Goal: Task Accomplishment & Management: Complete application form

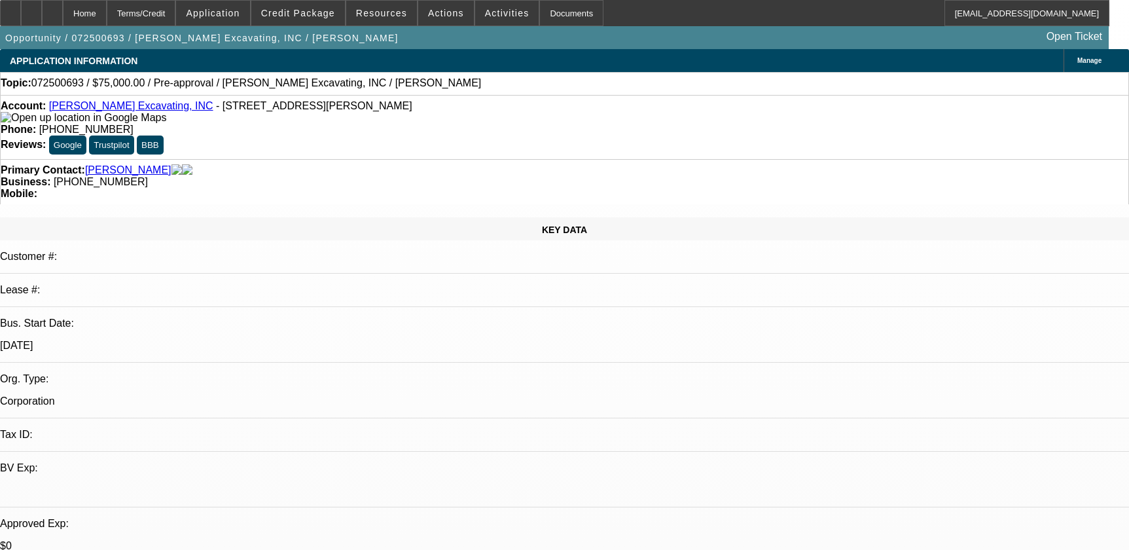
select select "0"
select select "2"
select select "0.1"
select select "4"
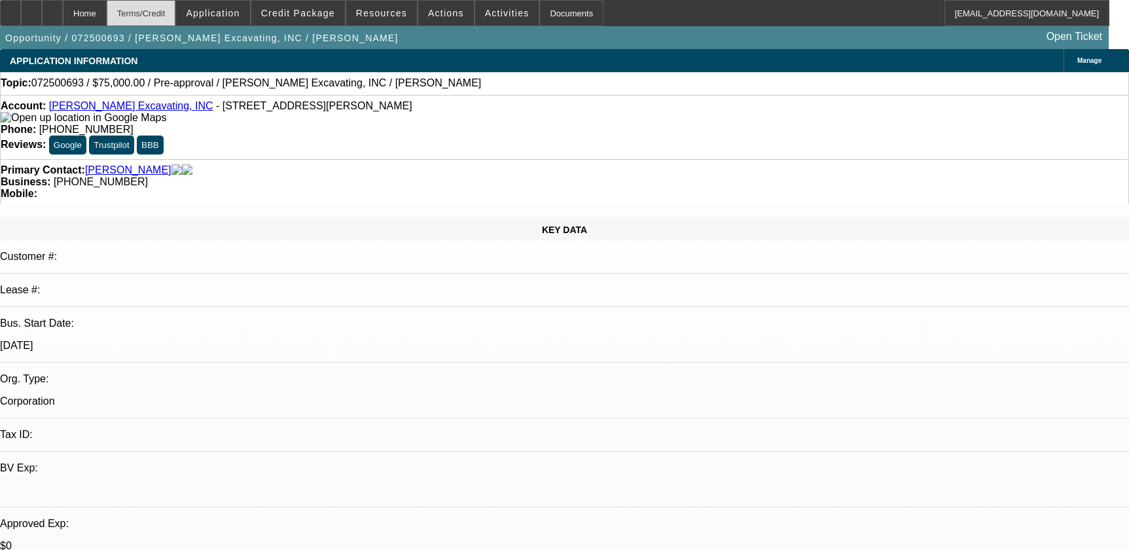
scroll to position [654, 0]
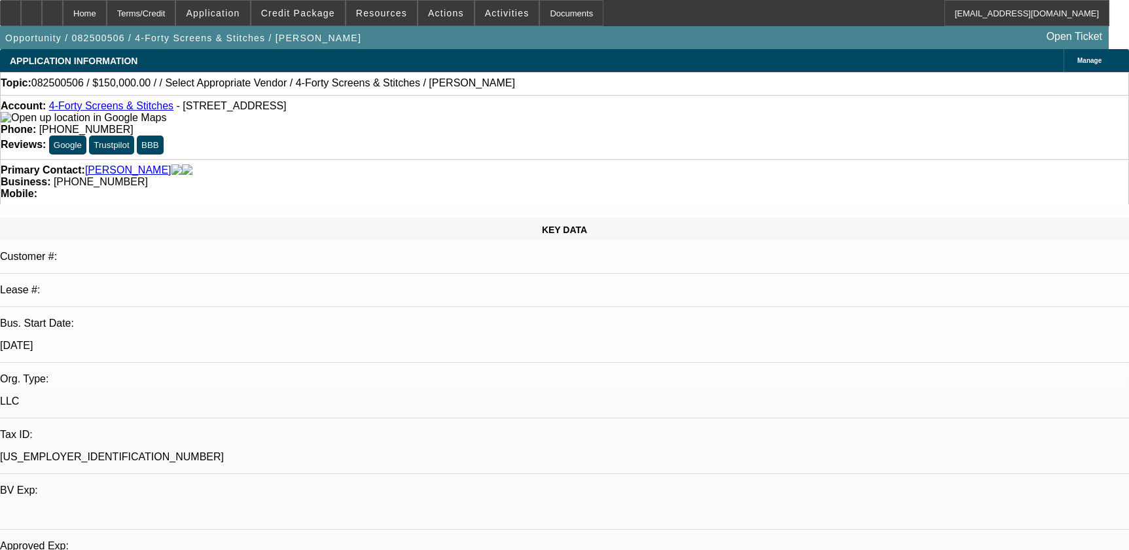
select select "0"
select select "2"
select select "0.1"
select select "4"
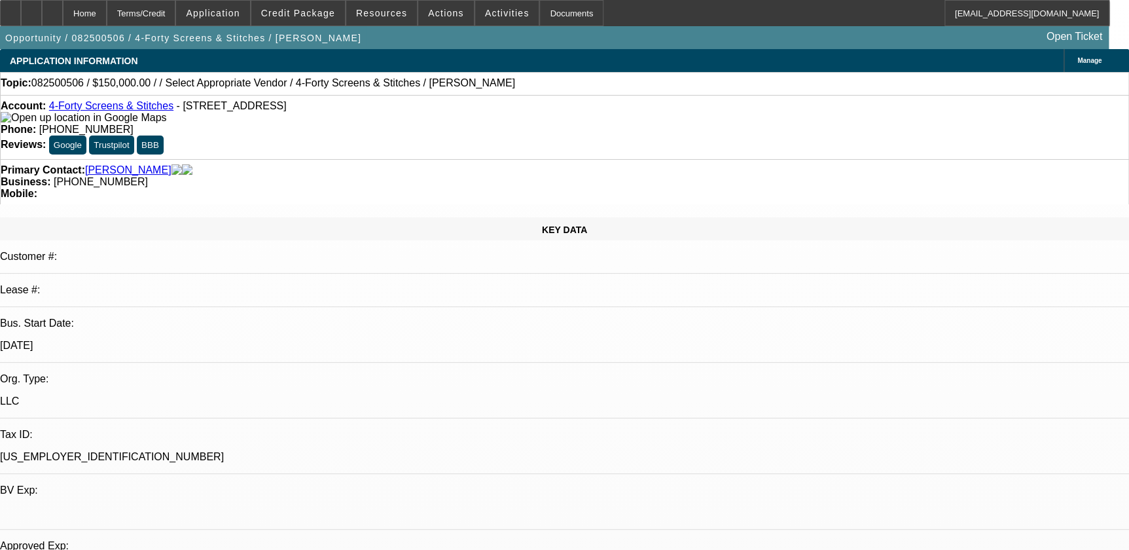
scroll to position [226, 0]
click at [31, 9] on icon at bounding box center [31, 9] width 0 height 0
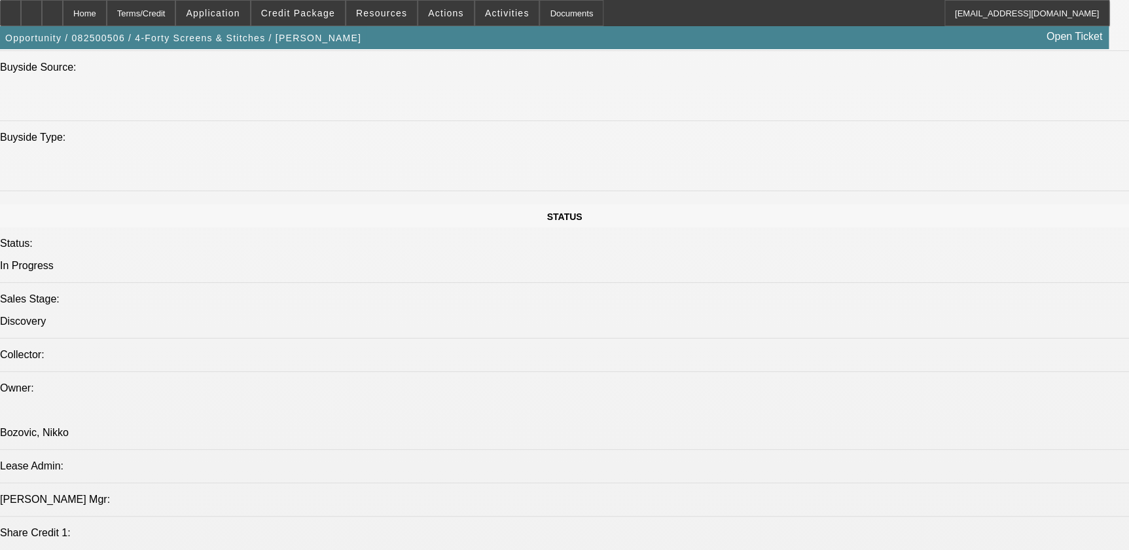
scroll to position [1546, 0]
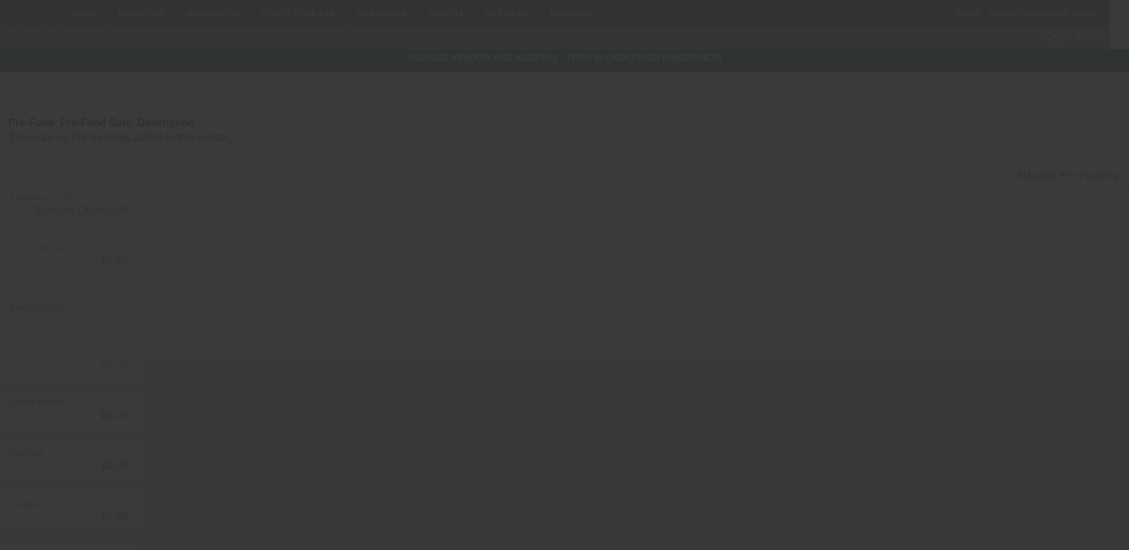
type input "$150,000.00"
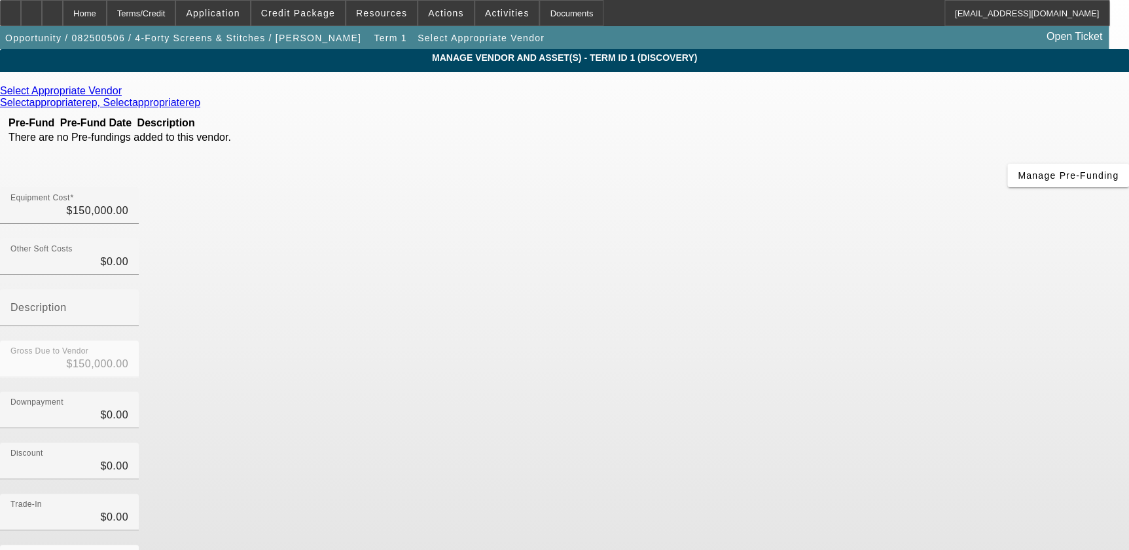
click at [125, 93] on icon at bounding box center [125, 90] width 0 height 11
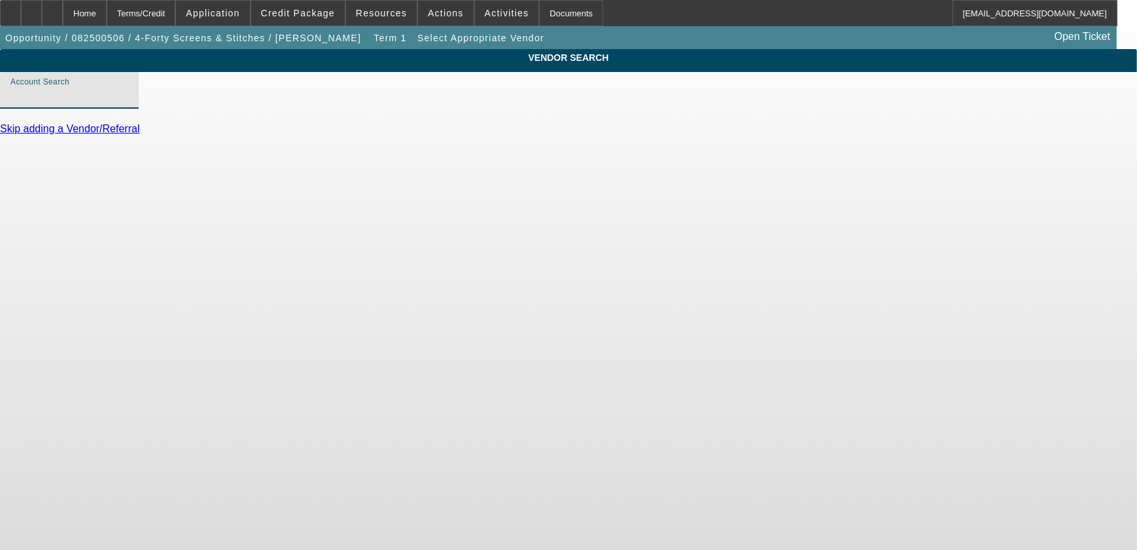
click at [128, 103] on input "Account Search" at bounding box center [69, 96] width 118 height 16
paste input "Grimco, Inc"
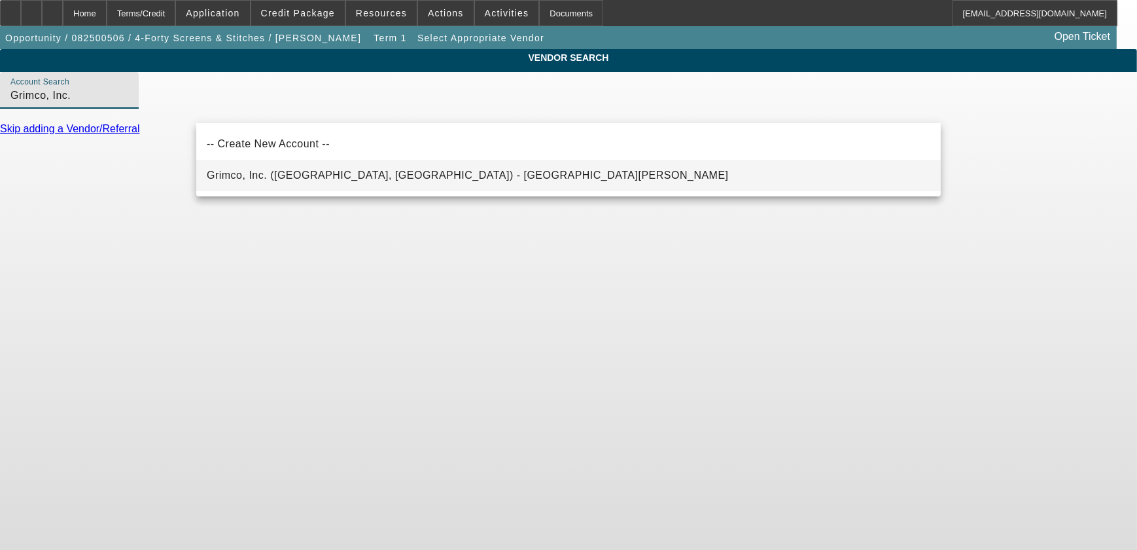
click at [330, 177] on span "Grimco, Inc. (Saint Louis, MO) - Molenbeck, Matthew" at bounding box center [468, 174] width 522 height 11
type input "Grimco, Inc. (Saint Louis, MO) - Molenbeck, Matthew"
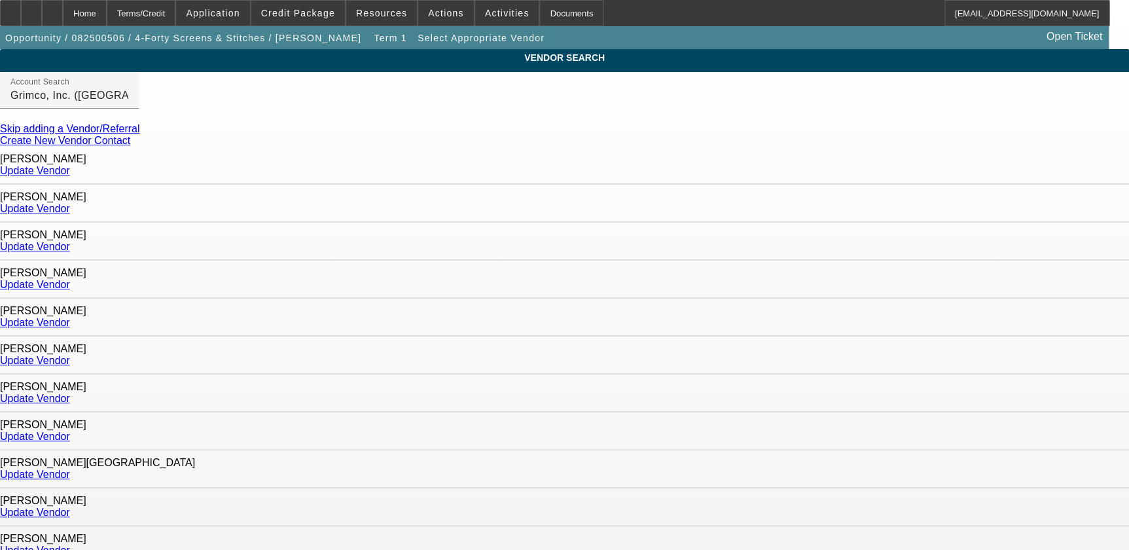
click at [130, 144] on link "Create New Vendor Contact" at bounding box center [65, 140] width 130 height 11
click at [70, 165] on link "Update Vendor" at bounding box center [35, 170] width 70 height 11
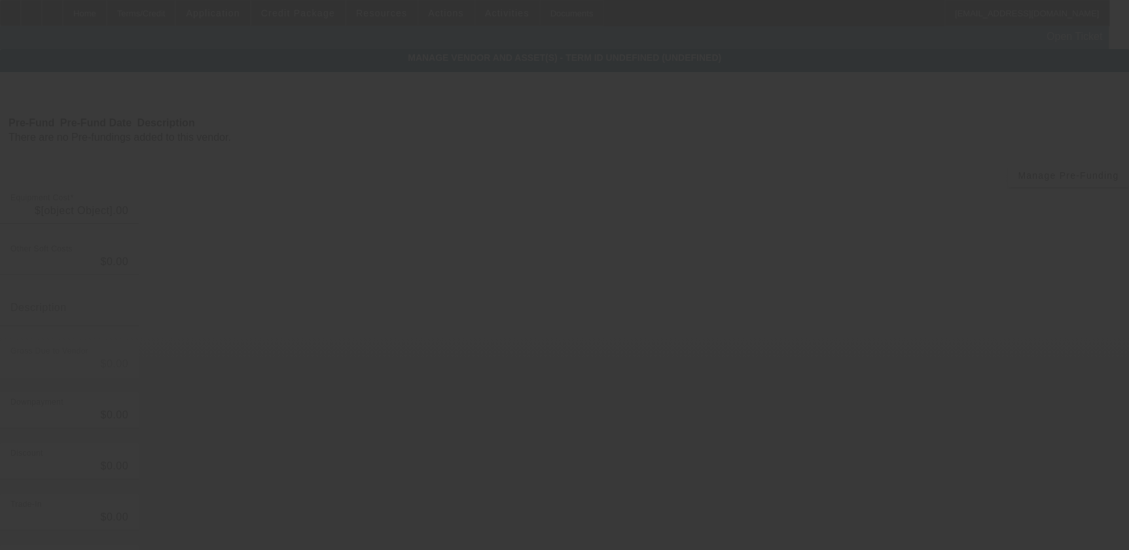
type input "$150,000.00"
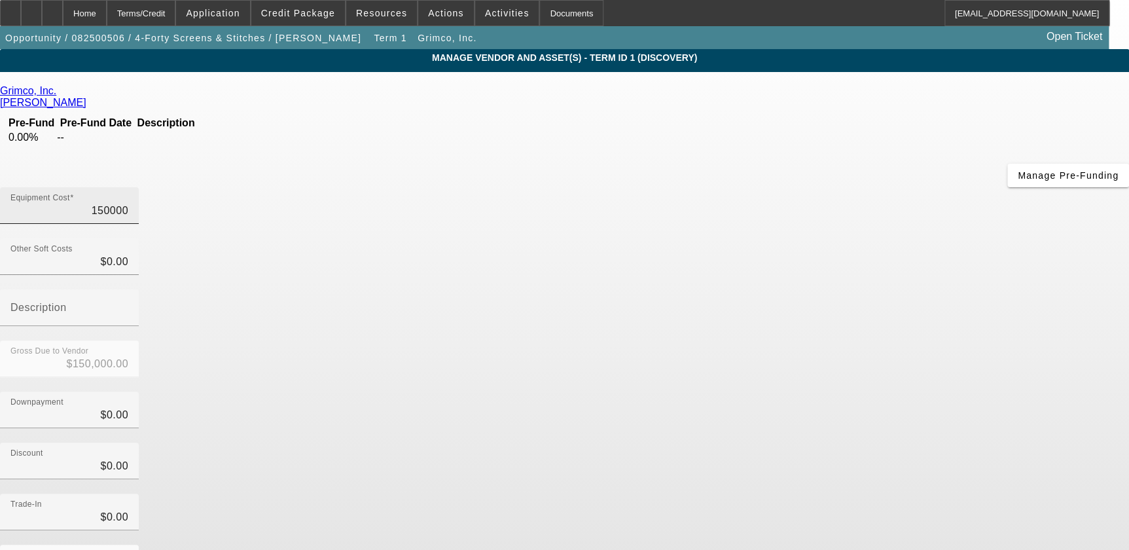
click at [128, 203] on input "150000" at bounding box center [69, 211] width 118 height 16
type input "1"
type input "$1.00"
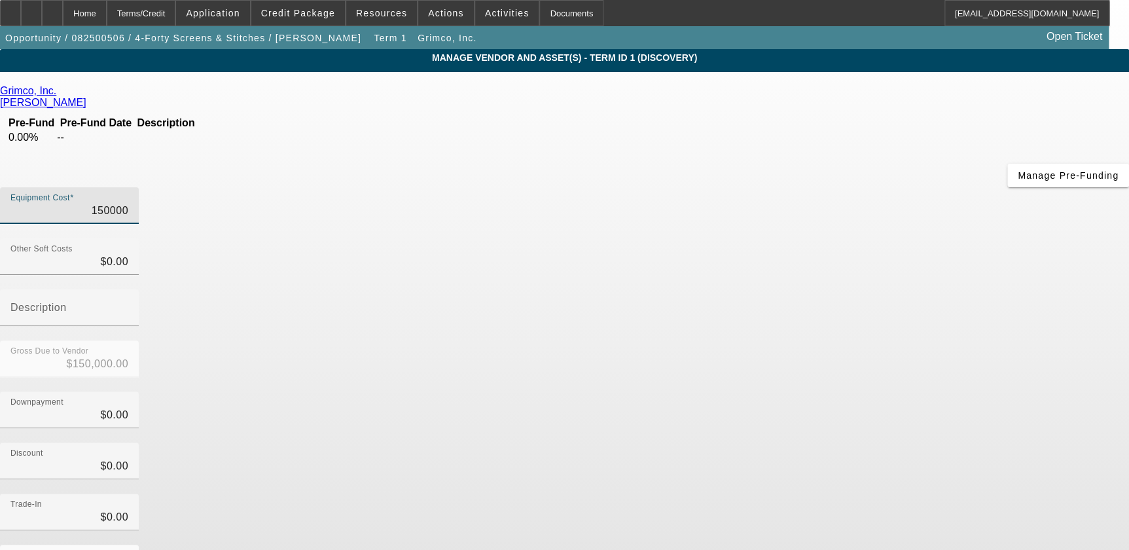
type input "$1.00"
type input "15"
type input "$15.00"
type input "152"
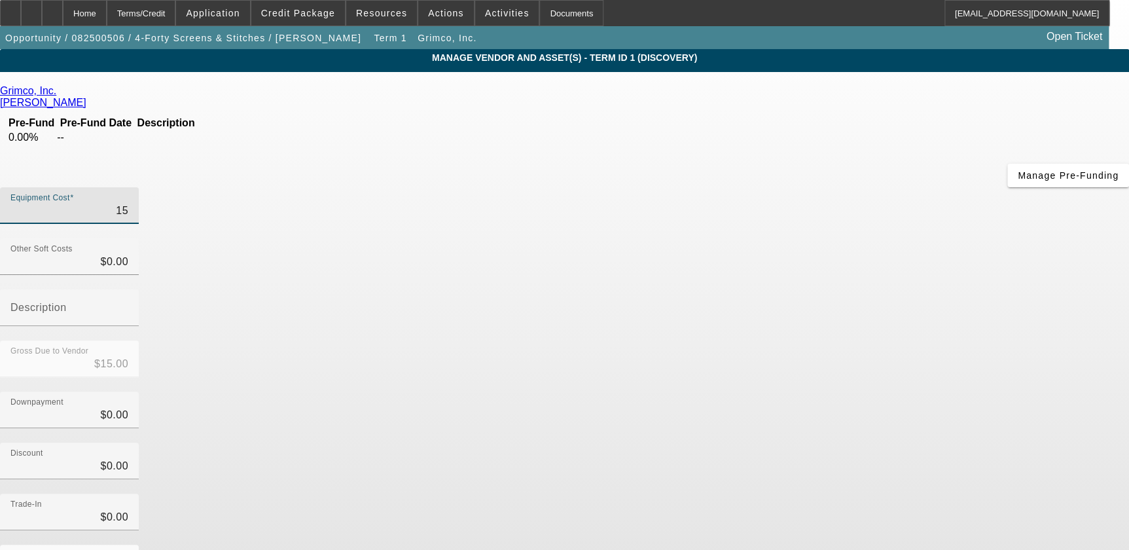
type input "$152.00"
type input "1529"
type input "$1,529.00"
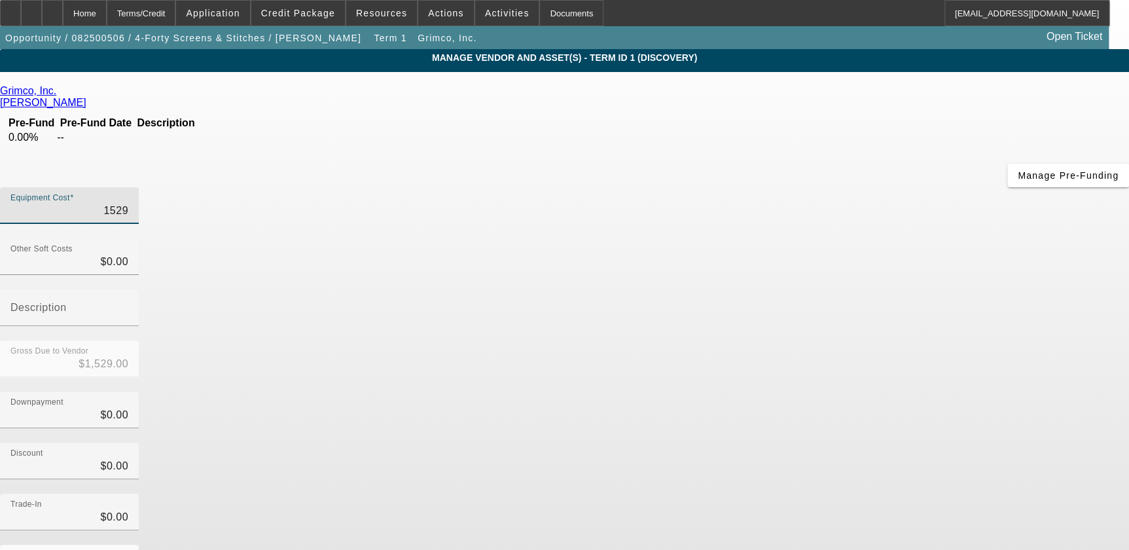
type input "15292"
type input "$15,292.00"
type input "152924"
type input "$152,924.00"
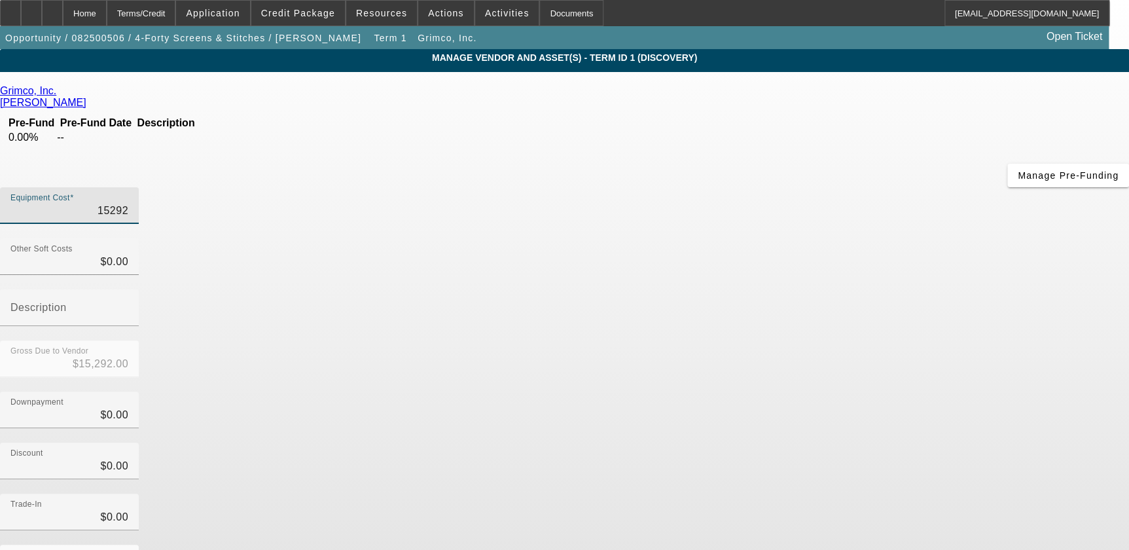
type input "$152,924.00"
click at [834, 340] on div "Gross Due to Vendor $152,924.00" at bounding box center [564, 365] width 1129 height 51
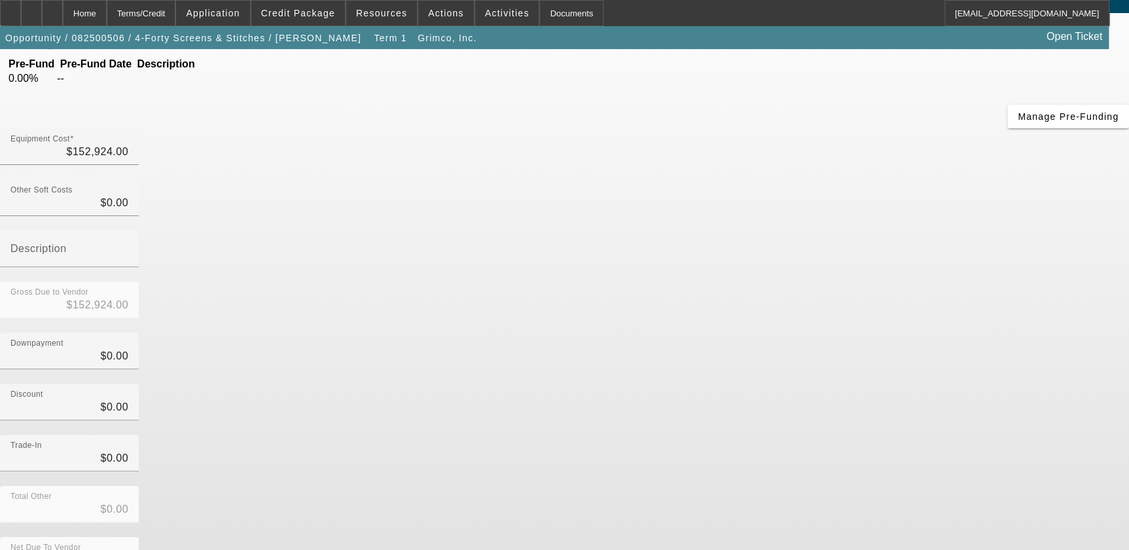
scroll to position [61, 0]
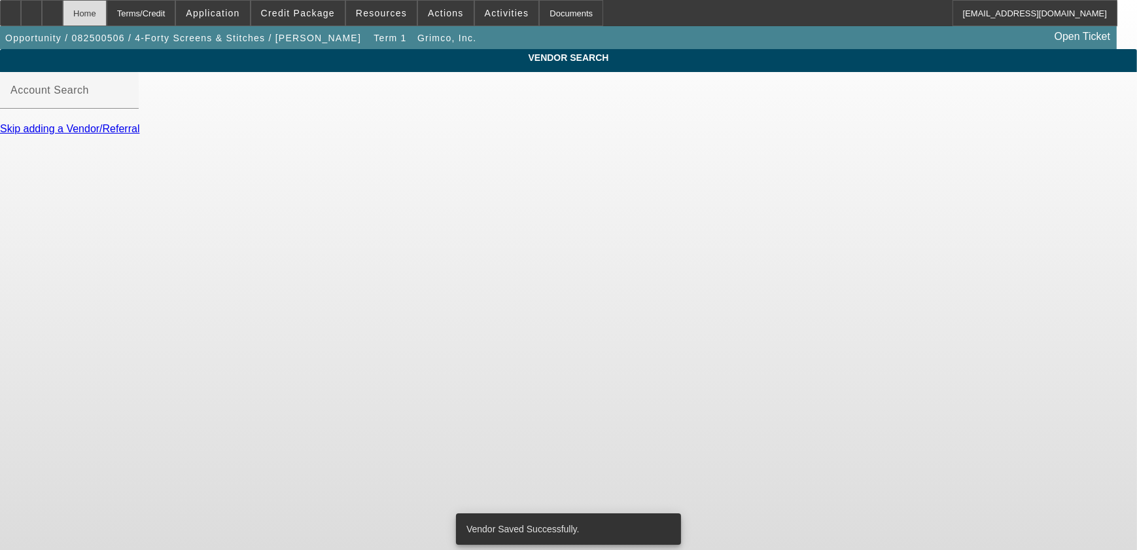
click at [107, 7] on div "Home" at bounding box center [85, 13] width 44 height 26
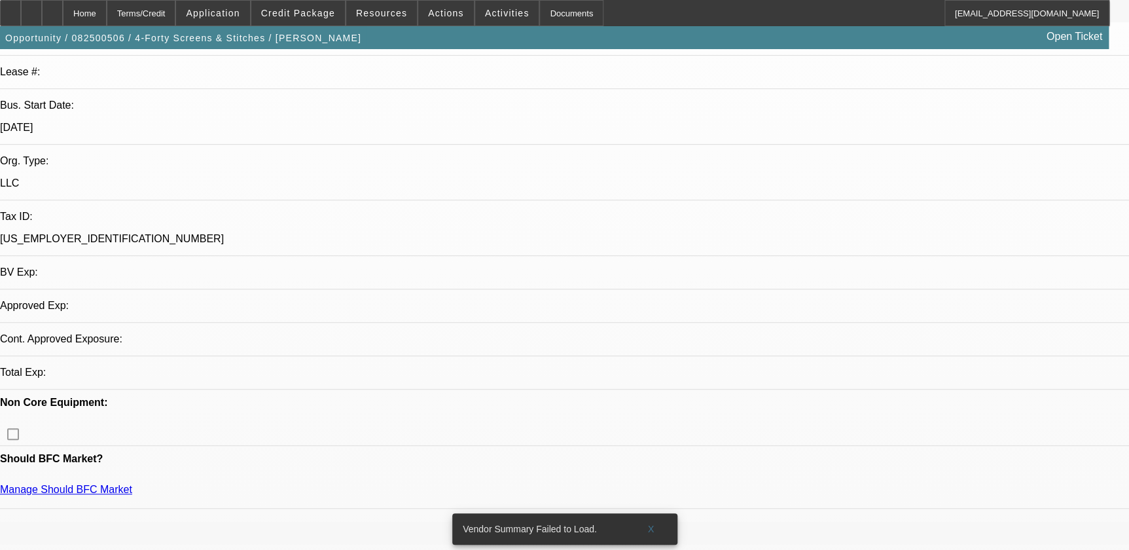
select select "0"
select select "2"
select select "0.1"
select select "4"
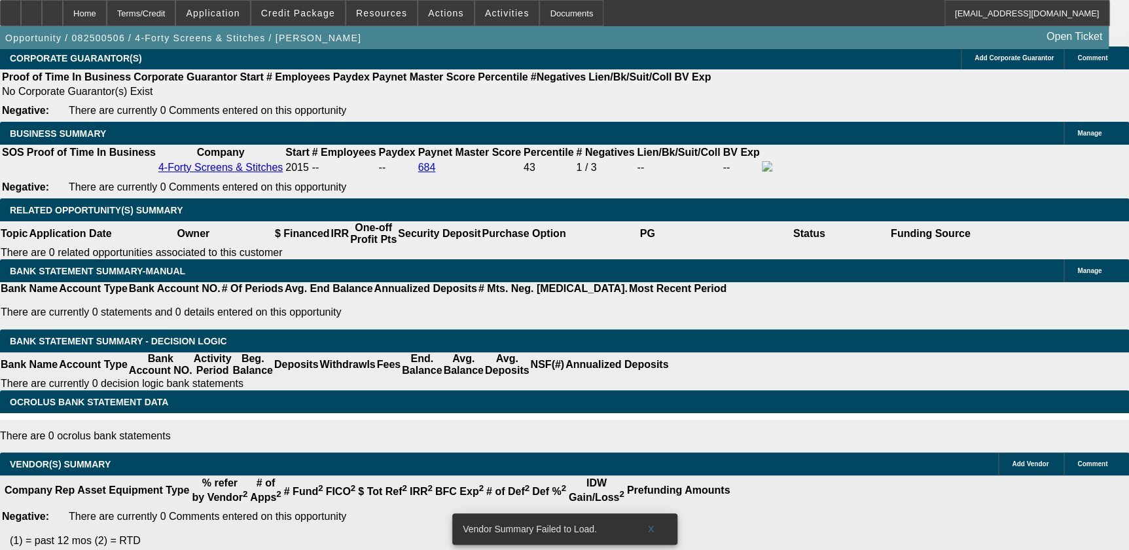
scroll to position [1739, 0]
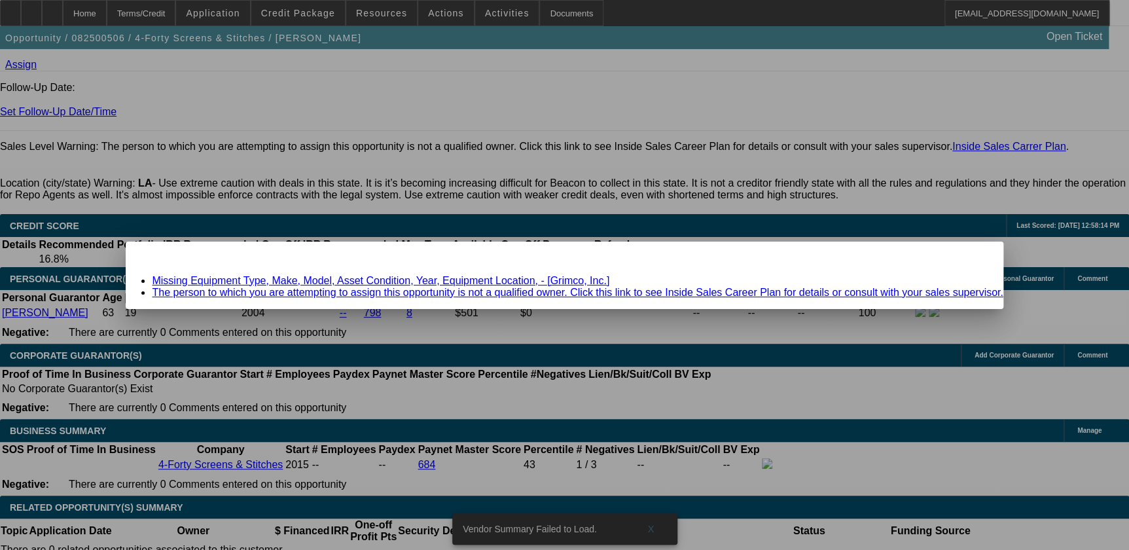
click at [977, 257] on span "Close" at bounding box center [986, 252] width 18 height 7
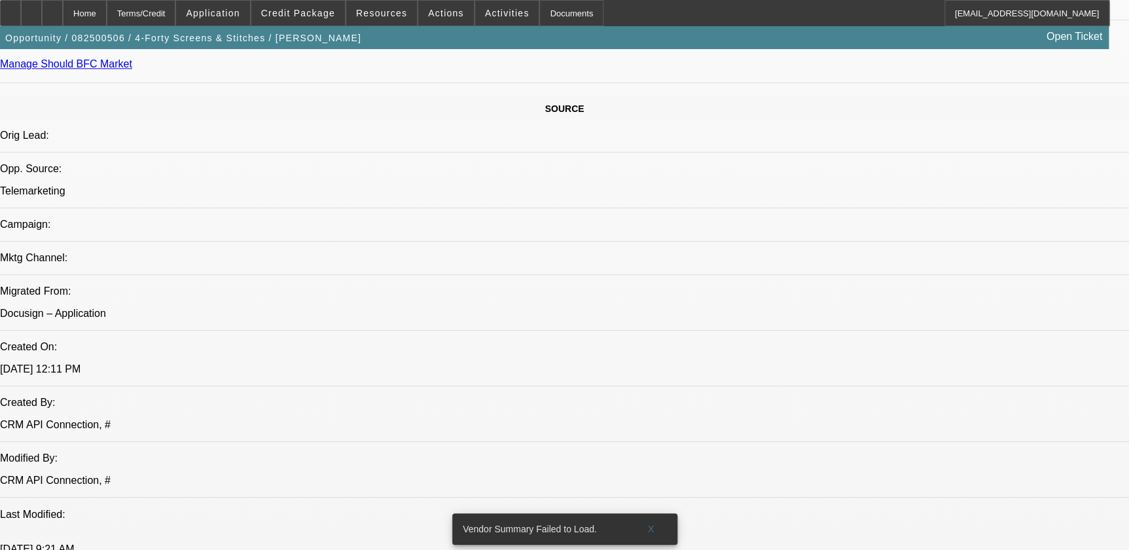
scroll to position [609, 0]
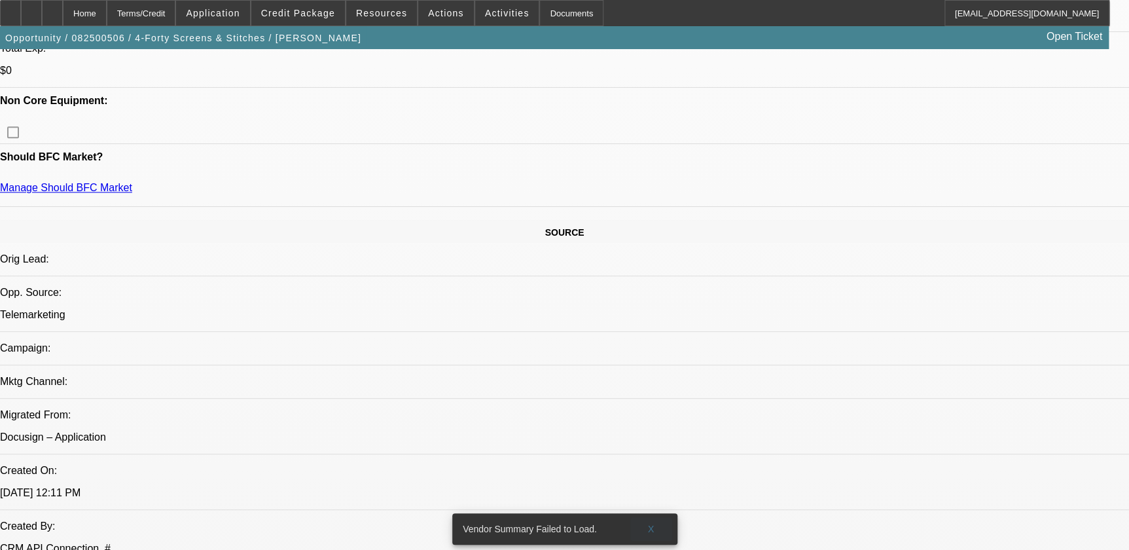
click at [653, 524] on span "X" at bounding box center [650, 529] width 7 height 10
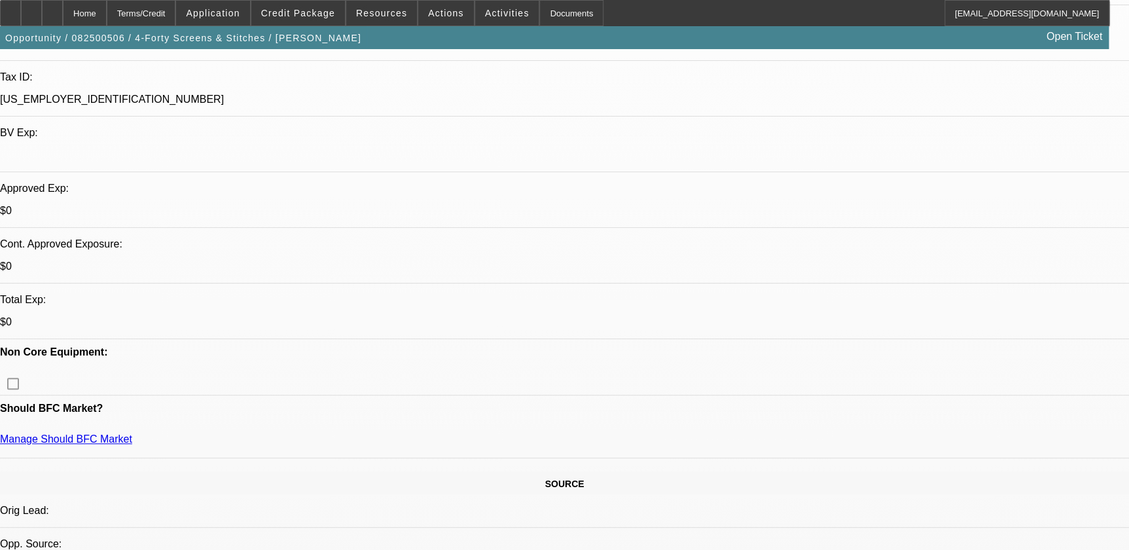
scroll to position [251, 0]
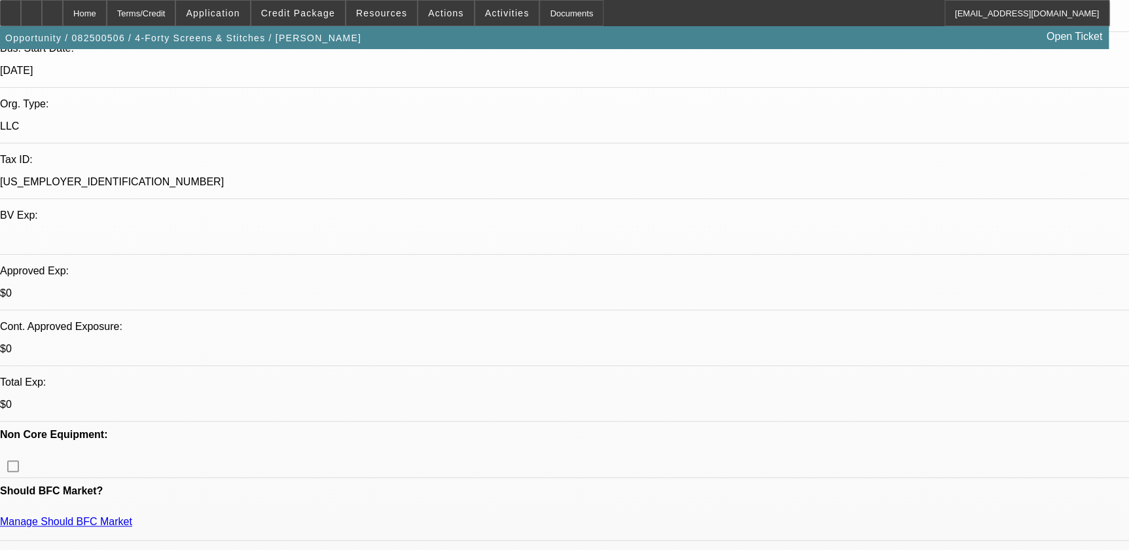
scroll to position [132, 0]
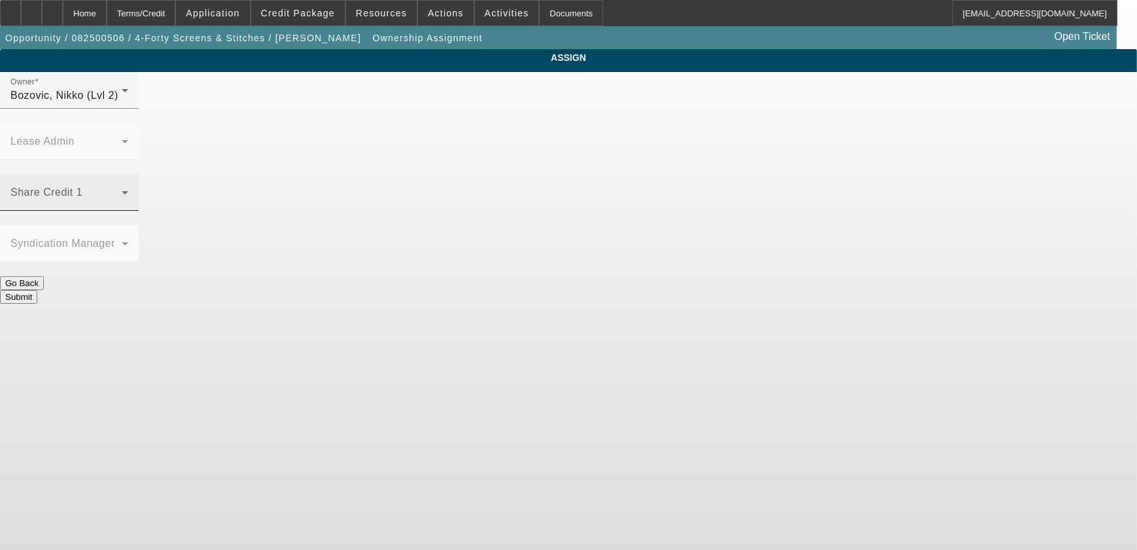
click at [128, 174] on div "Share Credit 1" at bounding box center [69, 192] width 118 height 37
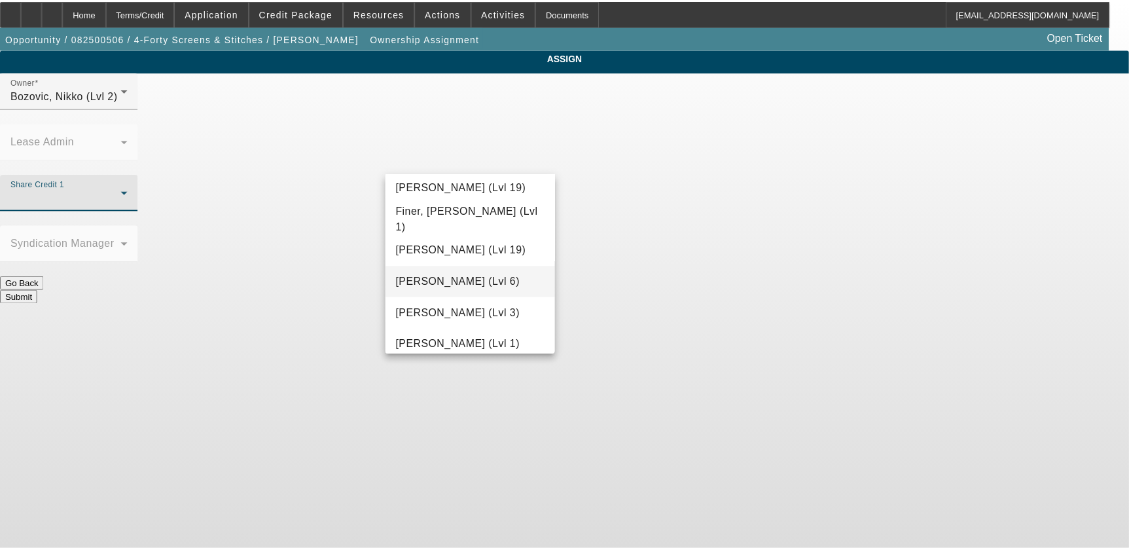
scroll to position [476, 0]
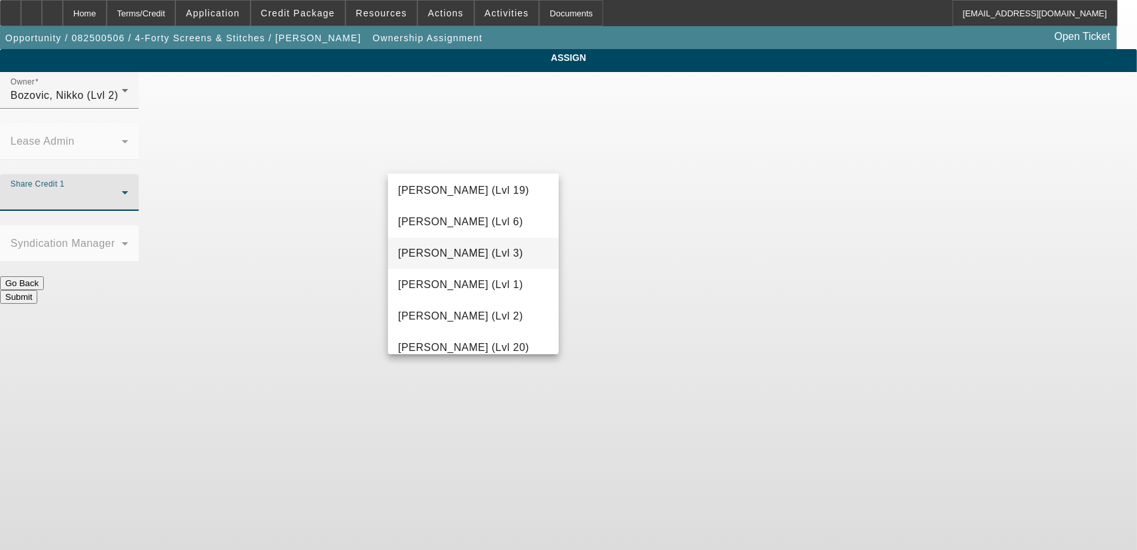
click at [509, 251] on mat-option "Flores, Brian (Lvl 3)" at bounding box center [473, 253] width 171 height 31
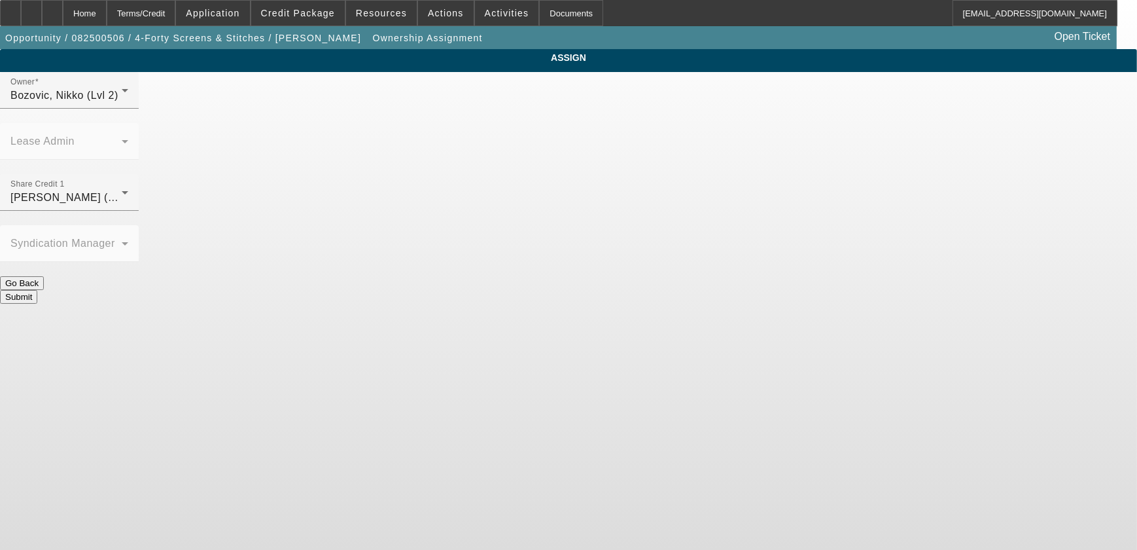
click at [631, 251] on body "Home Terms/Credit Application Credit Package Resources Actions Activities Docum…" at bounding box center [568, 275] width 1137 height 550
click at [37, 290] on button "Submit" at bounding box center [18, 297] width 37 height 14
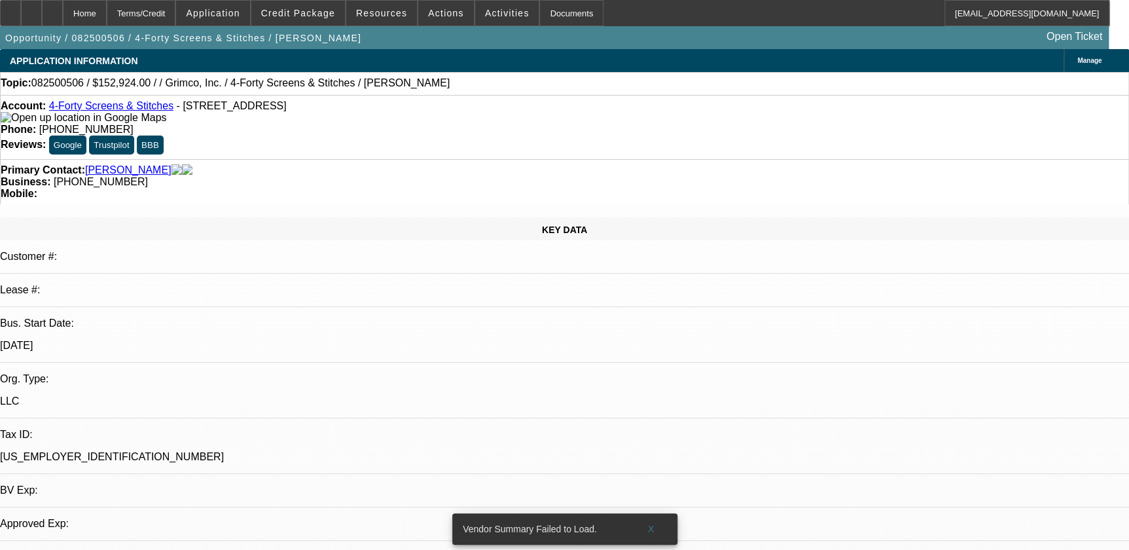
select select "0"
select select "2"
select select "0.1"
select select "4"
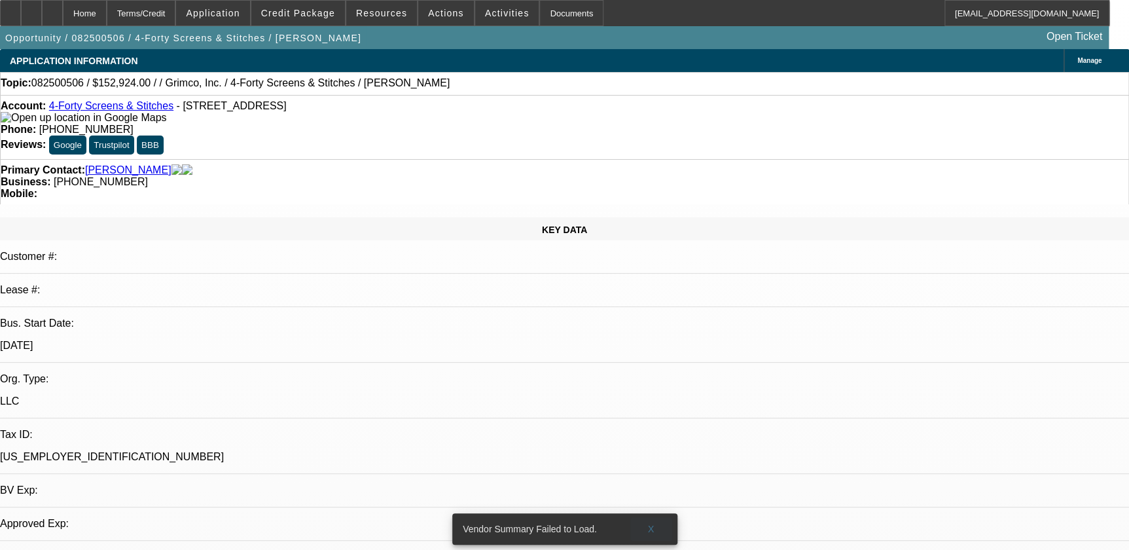
click at [651, 524] on span "X" at bounding box center [650, 529] width 7 height 10
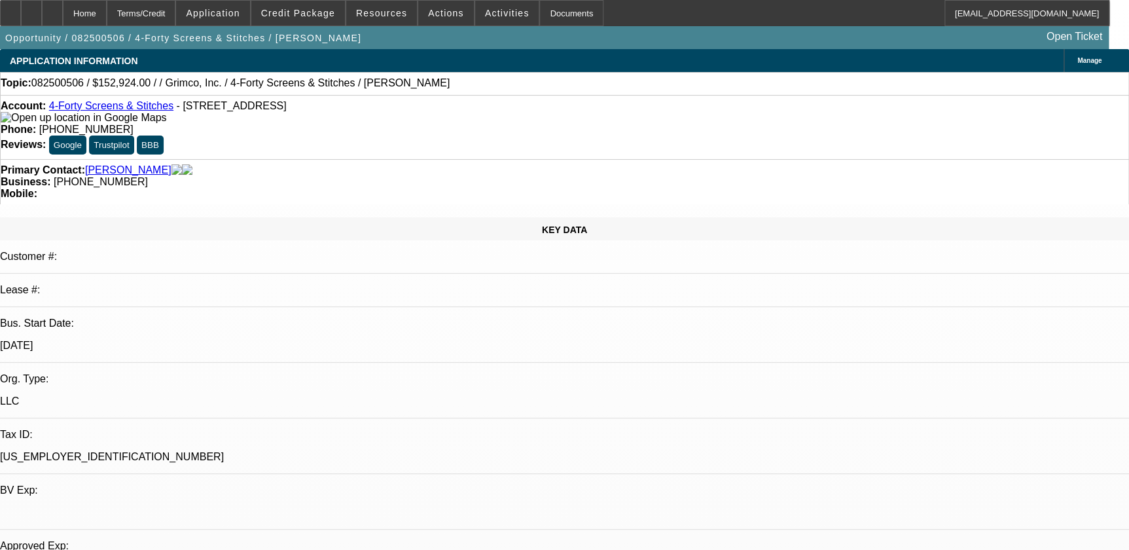
click at [116, 108] on link "4-Forty Screens & Stitches" at bounding box center [111, 105] width 124 height 11
drag, startPoint x: 416, startPoint y: 107, endPoint x: 484, endPoint y: 115, distance: 68.5
click at [484, 124] on div "Phone: (318) 447-6887" at bounding box center [565, 130] width 1128 height 12
drag, startPoint x: 484, startPoint y: 115, endPoint x: 465, endPoint y: 113, distance: 19.7
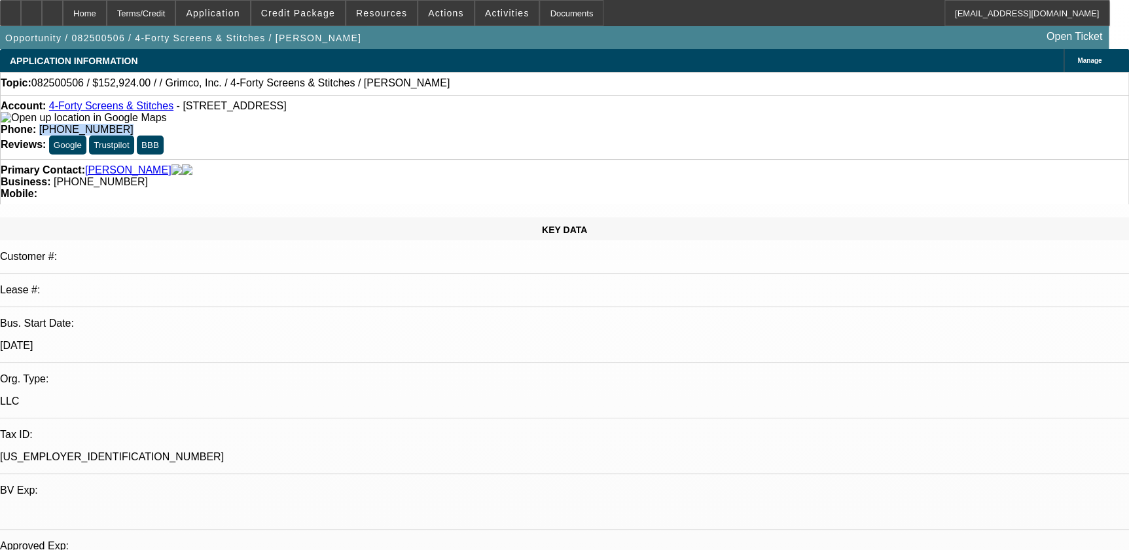
copy span "(318) 447-6887"
click at [548, 94] on div "Topic: 082500506 / $152,924.00 / / Grimco, Inc. / 4-Forty Screens & Stitches / …" at bounding box center [564, 83] width 1129 height 23
click at [475, 11] on span at bounding box center [507, 12] width 64 height 31
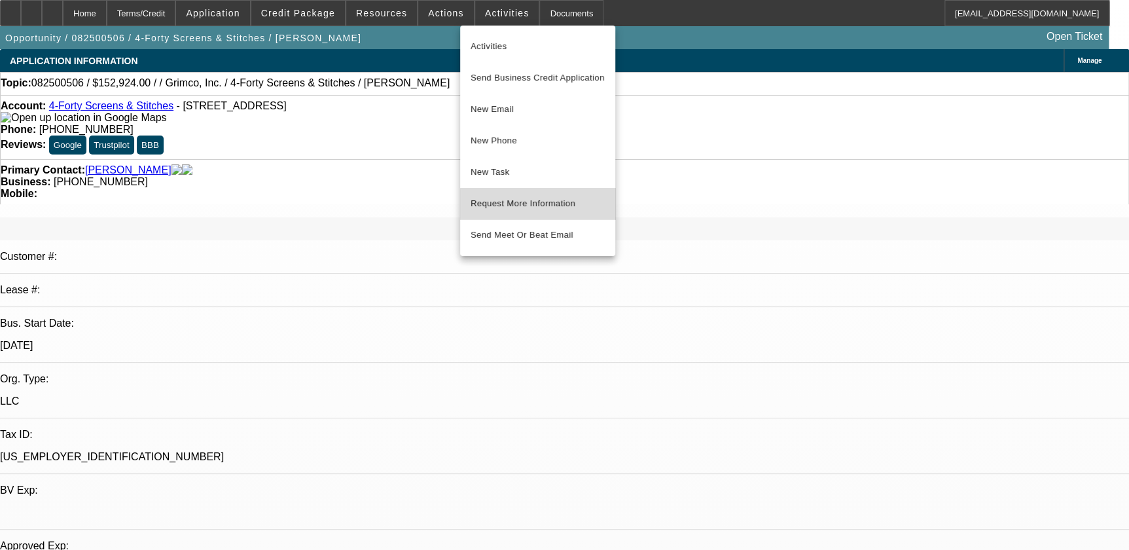
click at [568, 209] on span "Request More Information" at bounding box center [538, 204] width 134 height 16
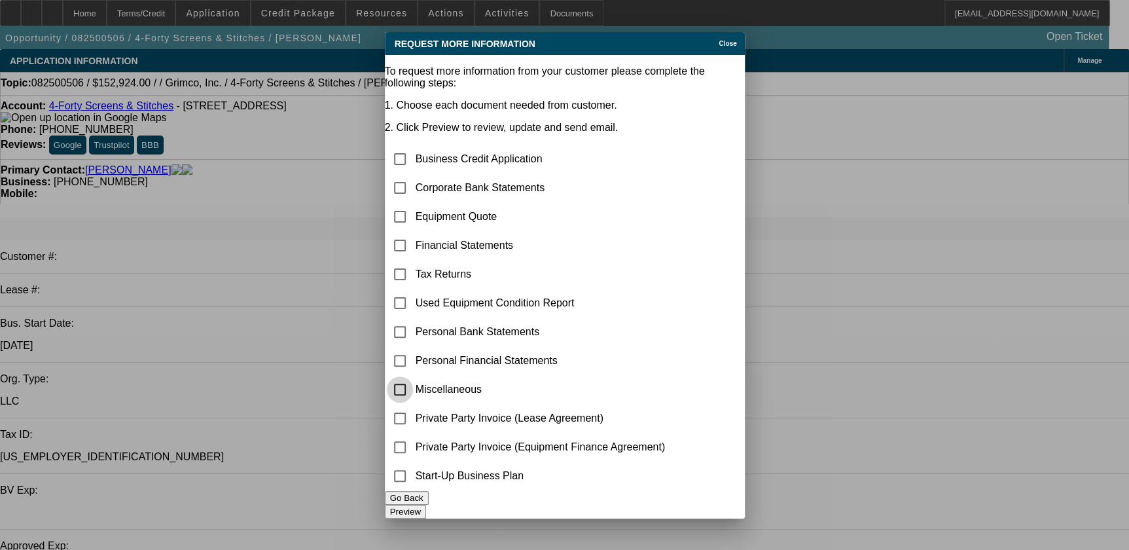
click at [413, 378] on input "checkbox" at bounding box center [400, 389] width 26 height 26
checkbox input "true"
click at [426, 505] on button "Preview" at bounding box center [405, 512] width 41 height 14
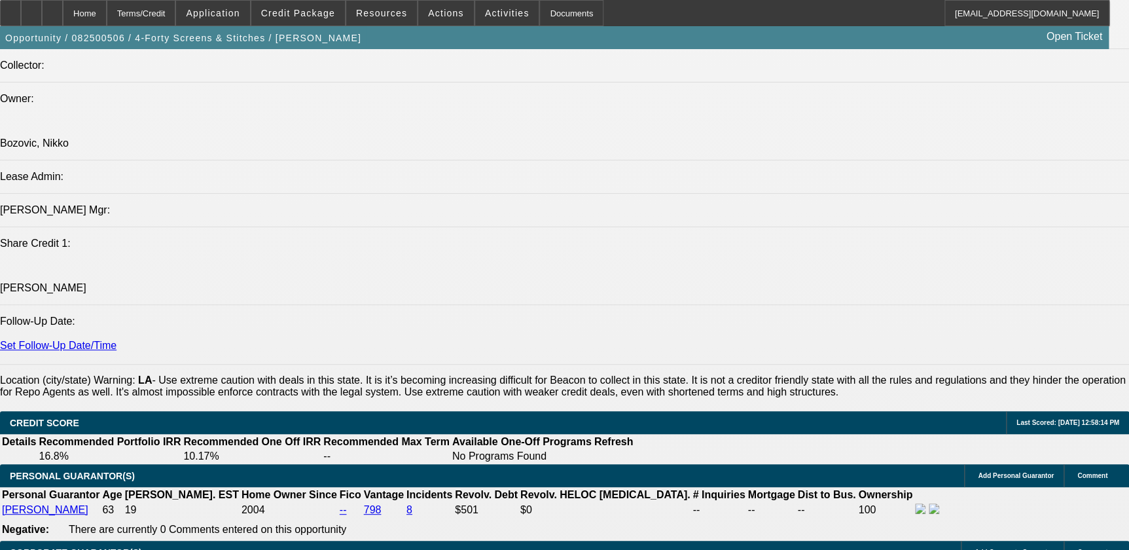
scroll to position [1725, 0]
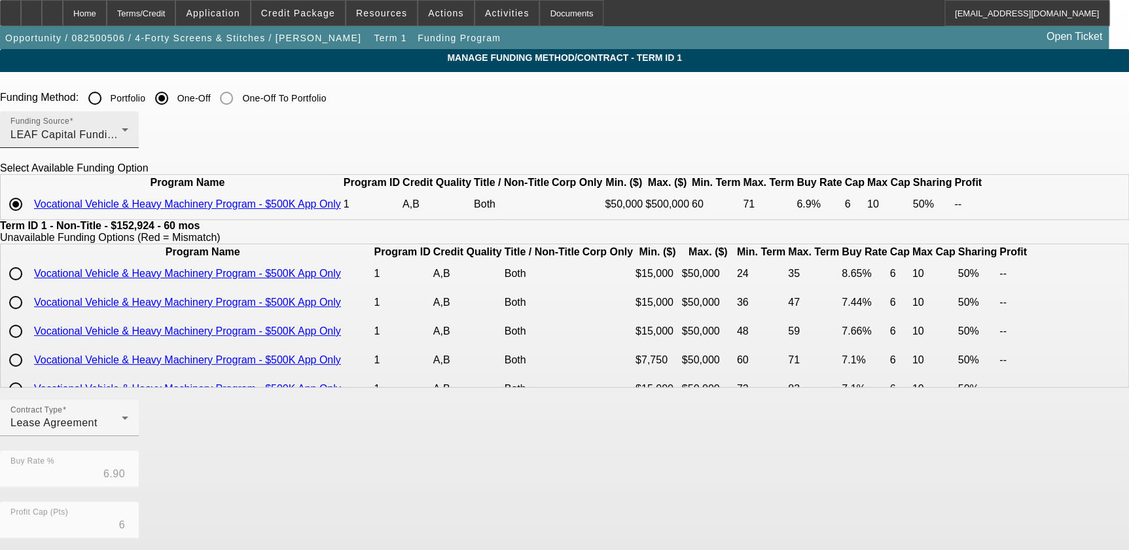
click at [122, 128] on div "LEAF Capital Funding, LLC" at bounding box center [65, 135] width 111 height 16
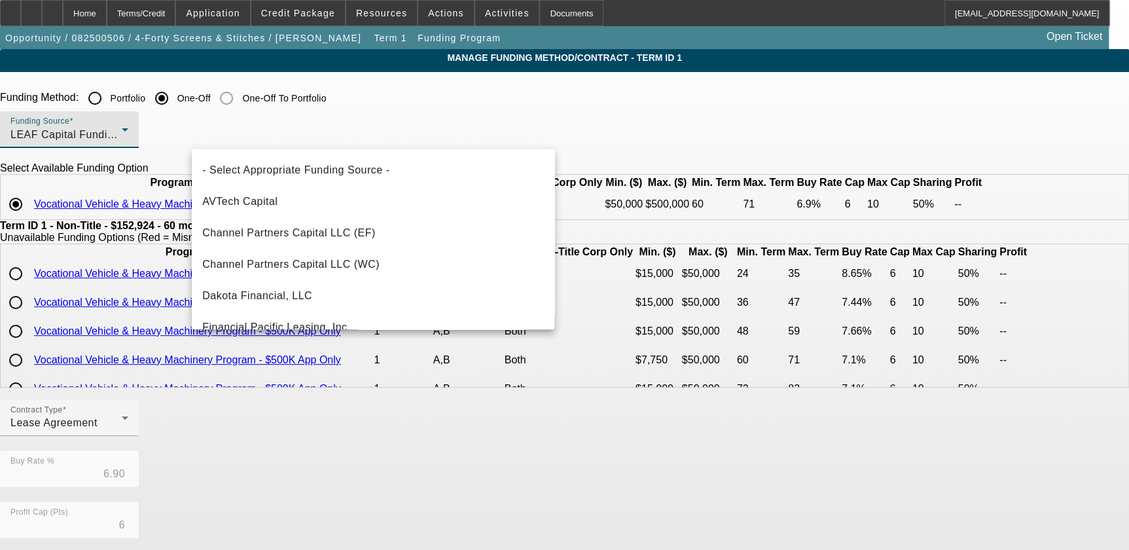
scroll to position [170, 0]
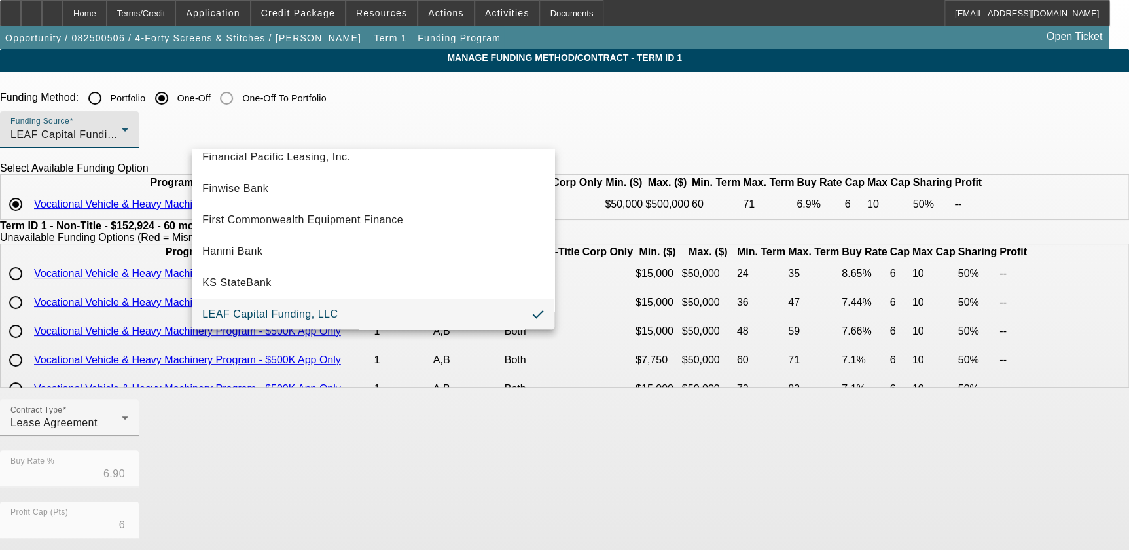
click at [67, 296] on div at bounding box center [564, 275] width 1129 height 550
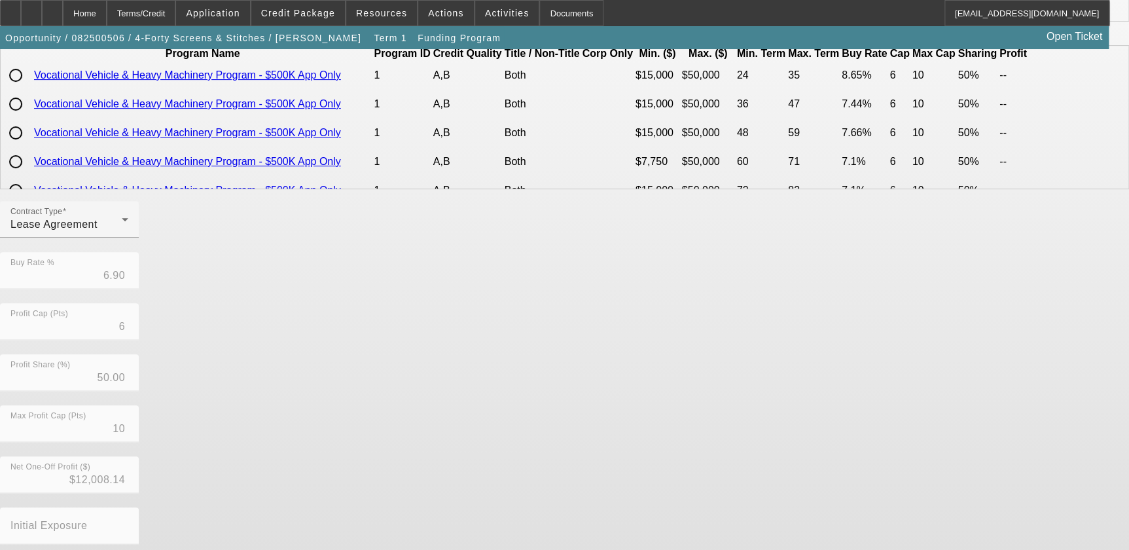
scroll to position [276, 0]
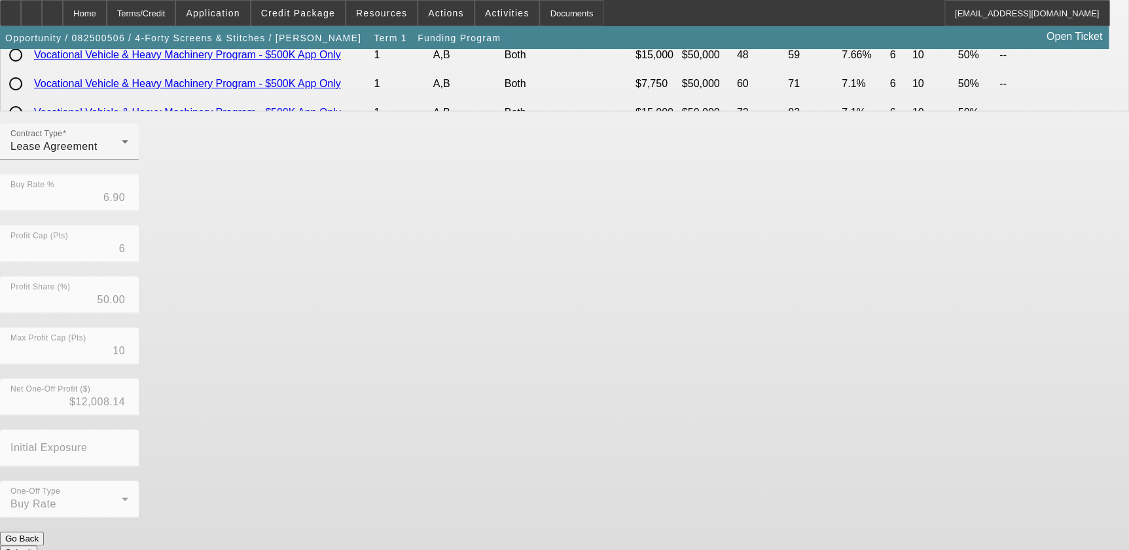
click at [37, 545] on button "Submit" at bounding box center [18, 552] width 37 height 14
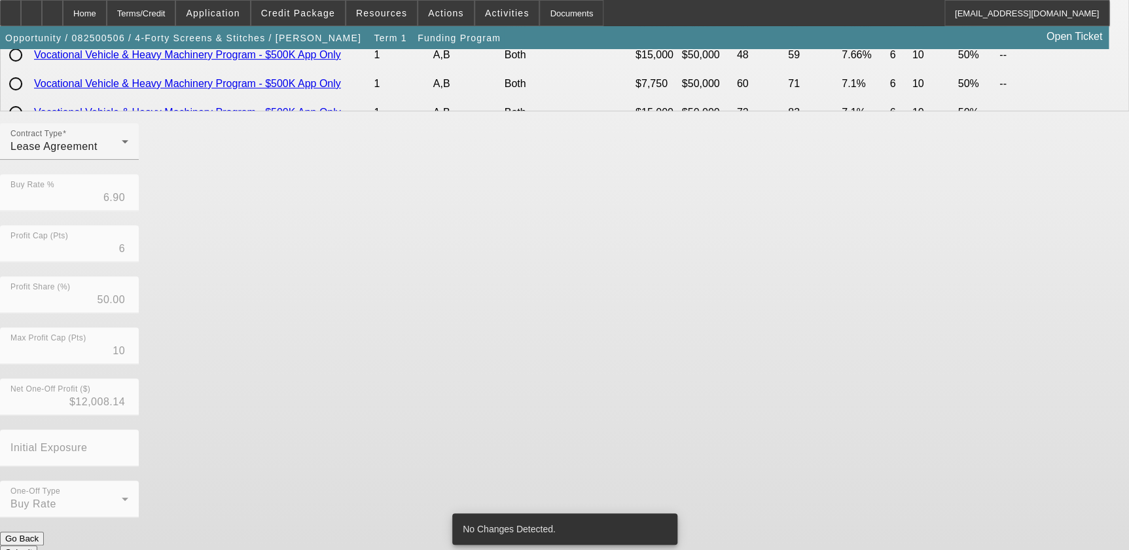
click at [556, 392] on div "Contract Type Lease Agreement Buy Rate % 6.90 Profit Cap (Pts) 6 Profit Share (…" at bounding box center [564, 327] width 1129 height 408
click at [37, 545] on button "Submit" at bounding box center [18, 552] width 37 height 14
click at [653, 445] on div "Contract Type Lease Agreement Buy Rate % 6.90 Profit Cap (Pts) 6 Profit Share (…" at bounding box center [564, 327] width 1129 height 408
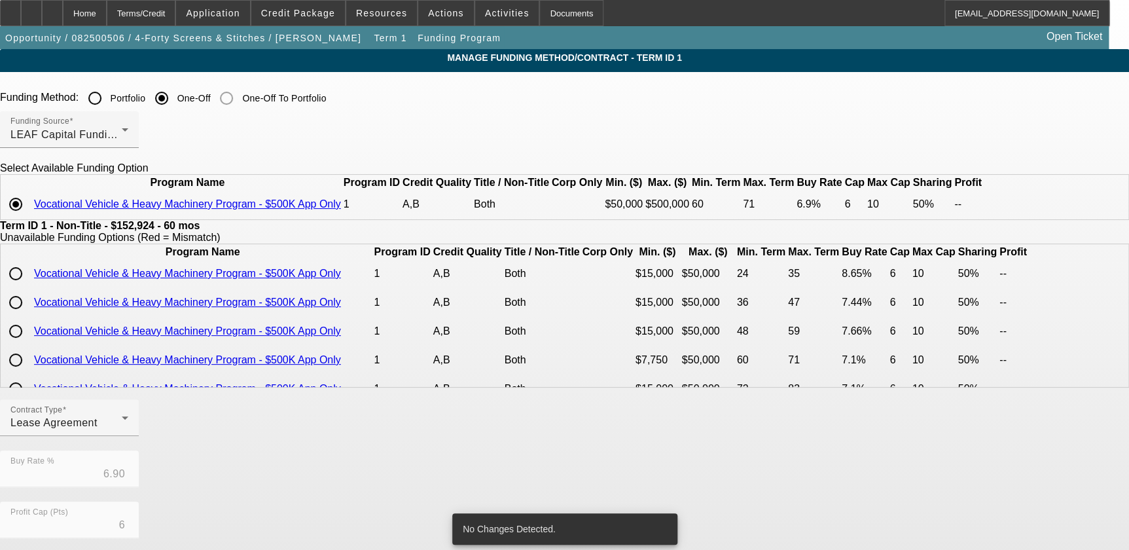
scroll to position [0, 0]
click at [107, 7] on div "Home" at bounding box center [85, 13] width 44 height 26
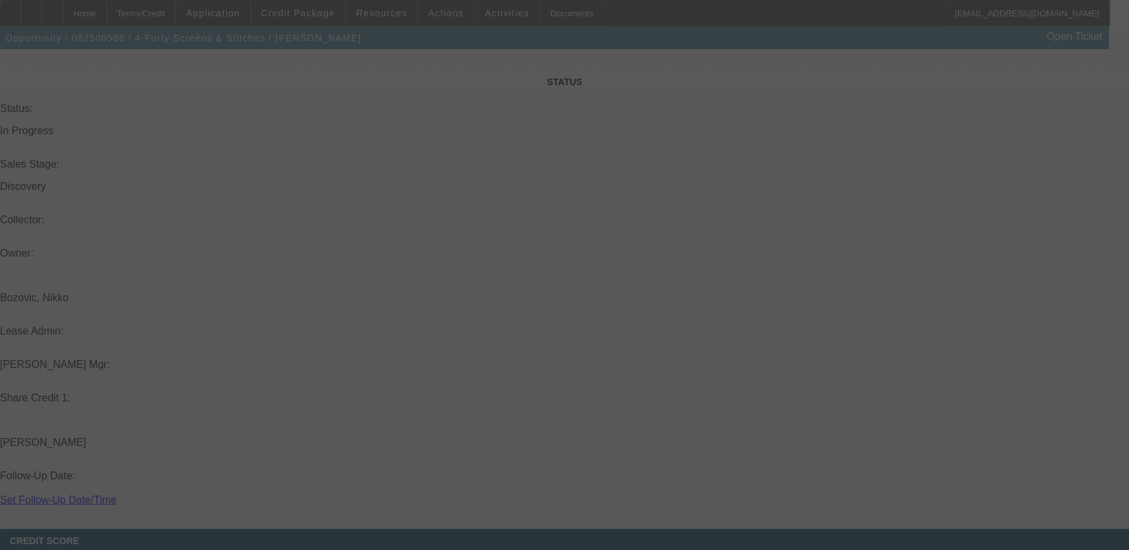
scroll to position [1378, 0]
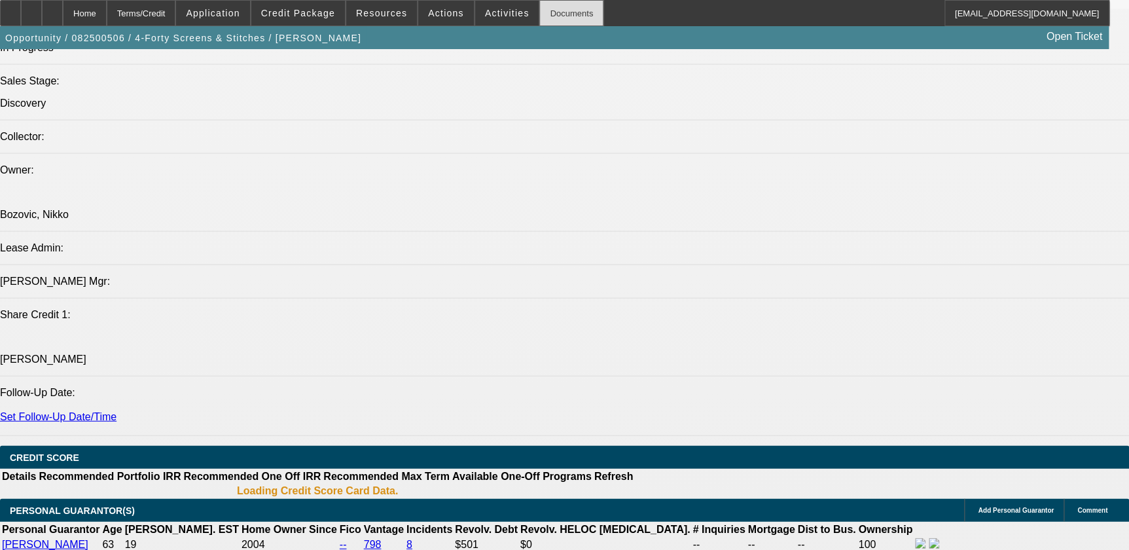
select select "0"
select select "0.1"
select select "4"
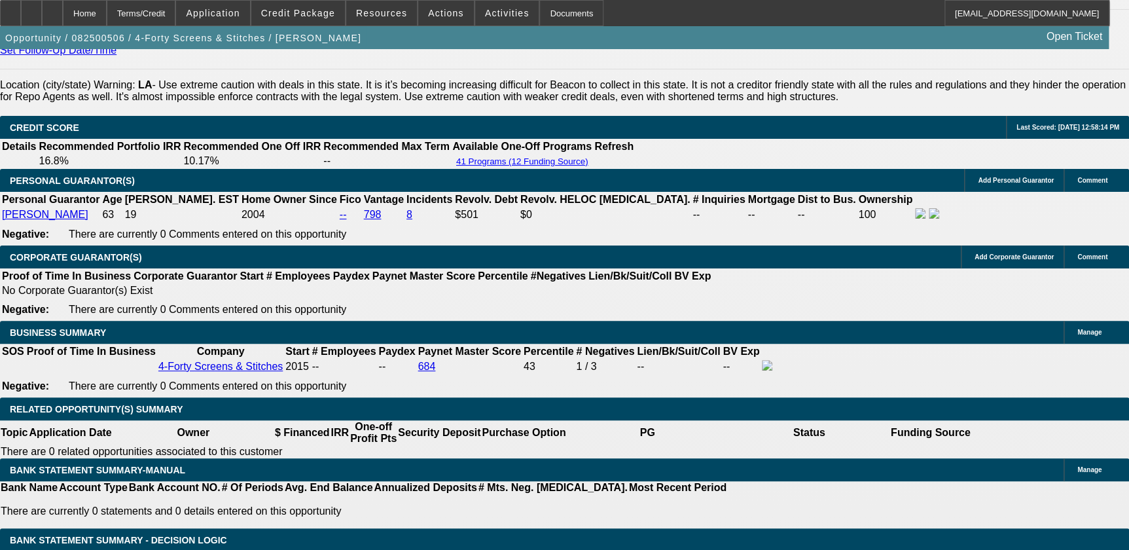
scroll to position [1842, 0]
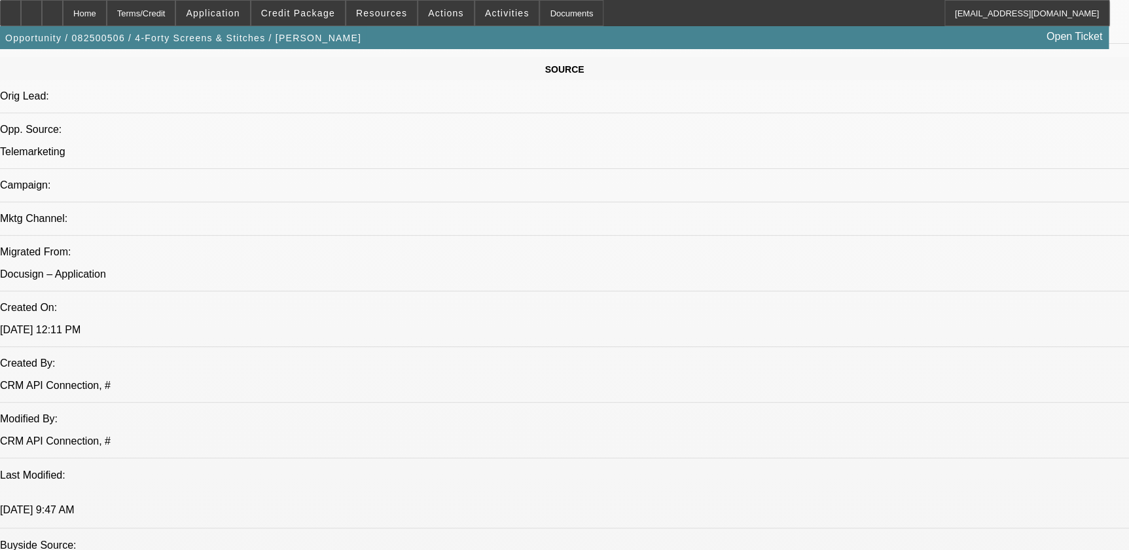
scroll to position [652, 0]
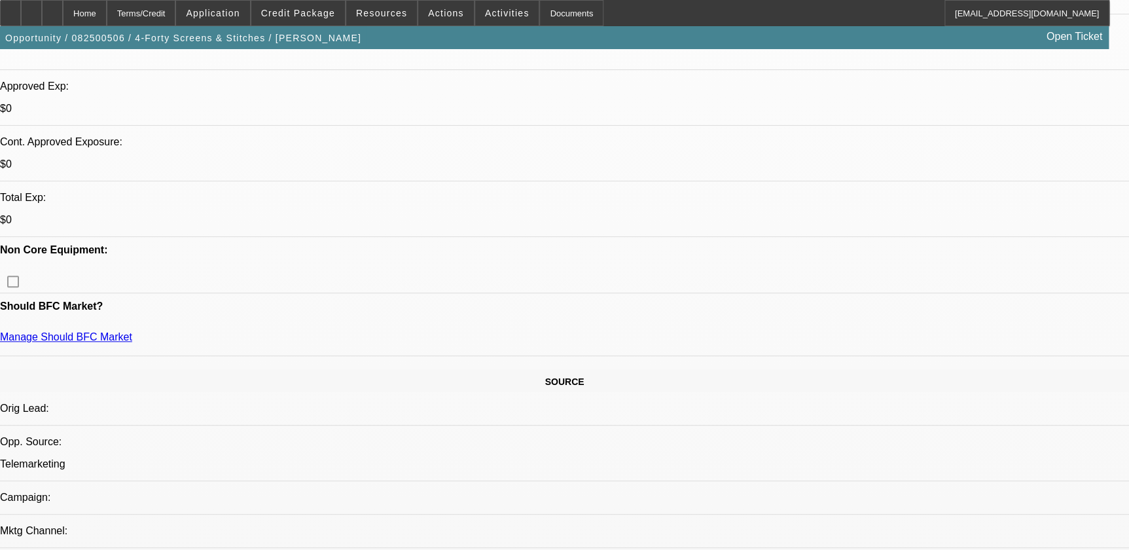
scroll to position [533, 0]
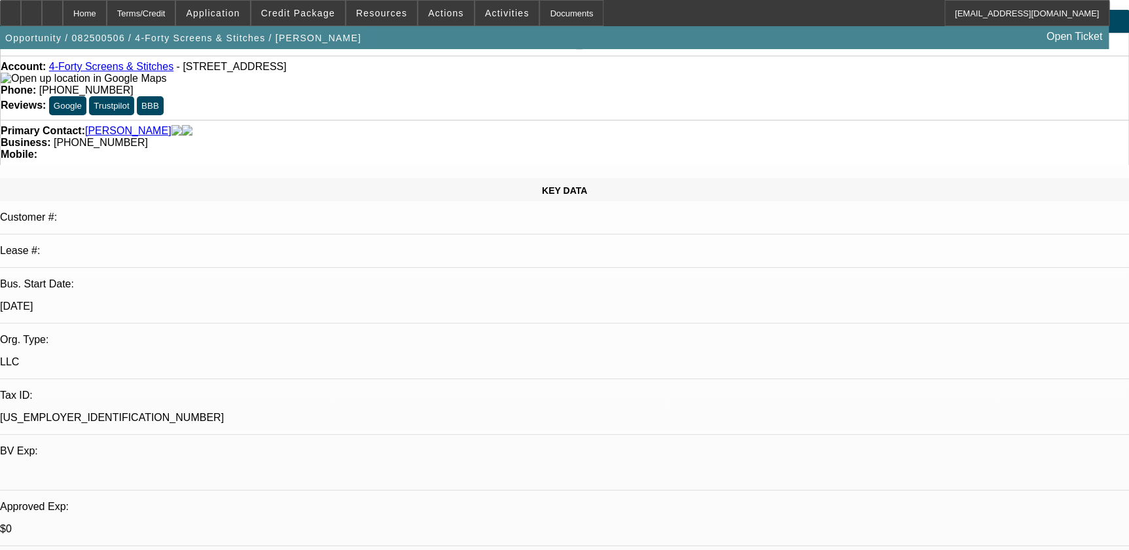
scroll to position [0, 0]
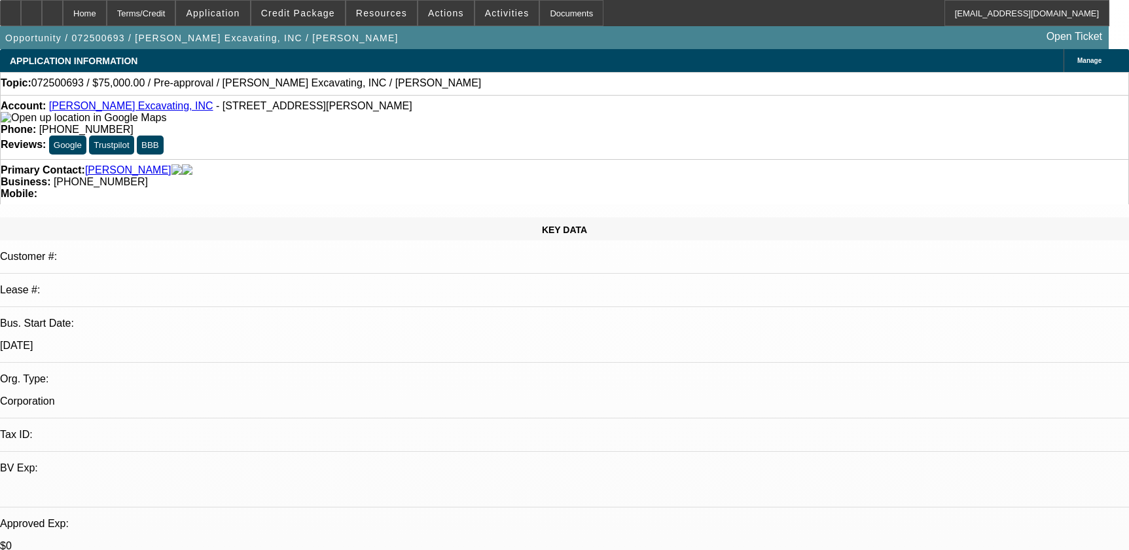
select select "0"
select select "2"
select select "0.1"
select select "4"
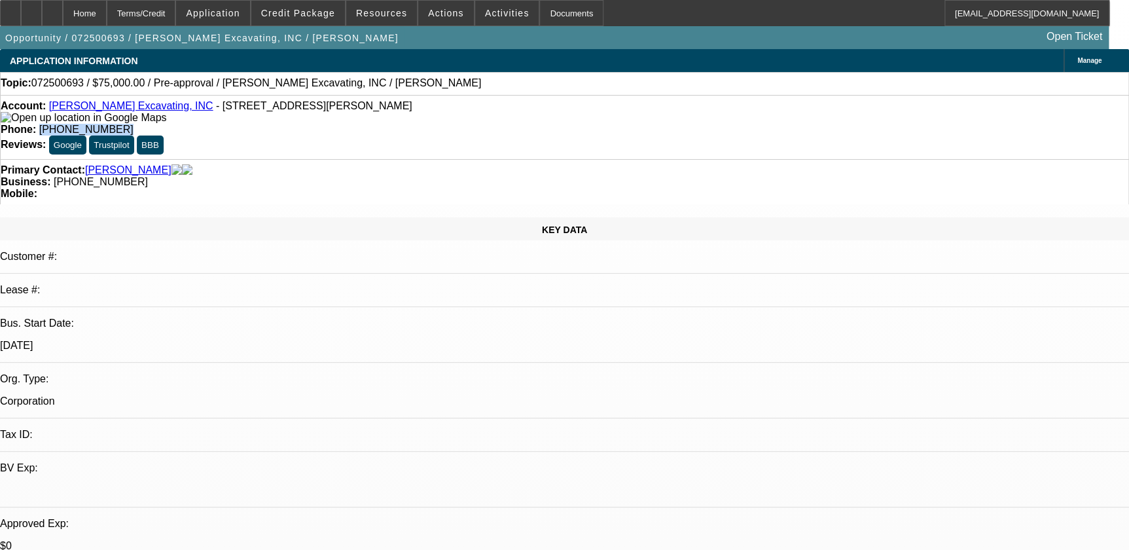
drag, startPoint x: 458, startPoint y: 113, endPoint x: 497, endPoint y: 114, distance: 38.6
click at [503, 124] on div "Phone: (443) 978-0399" at bounding box center [565, 130] width 1128 height 12
drag, startPoint x: 497, startPoint y: 114, endPoint x: 459, endPoint y: 109, distance: 37.6
copy span "[PHONE_NUMBER]"
click at [510, 10] on span at bounding box center [507, 12] width 64 height 31
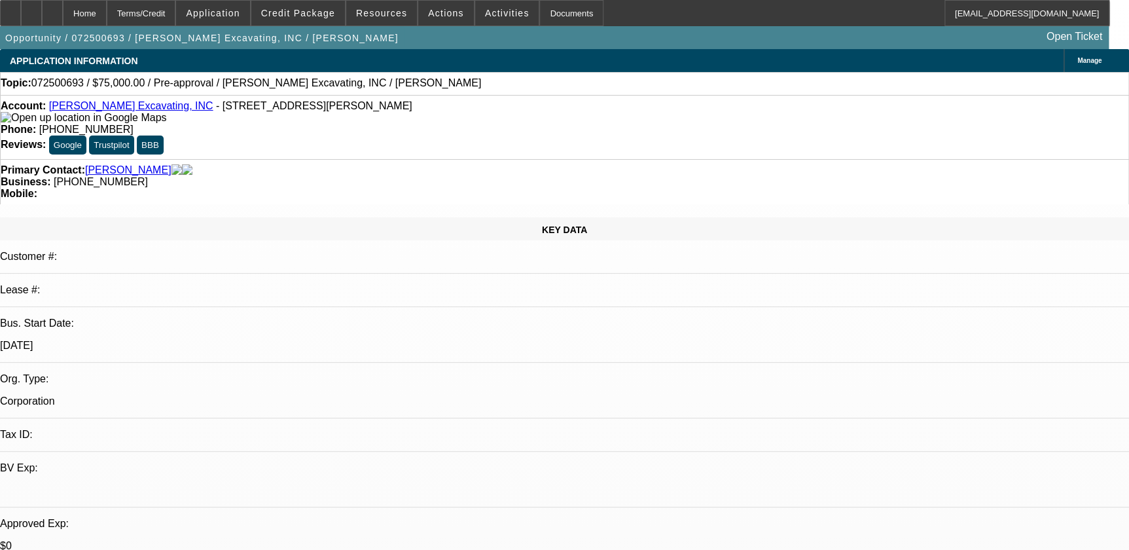
select select "0"
select select "2"
select select "0.1"
select select "1"
select select "2"
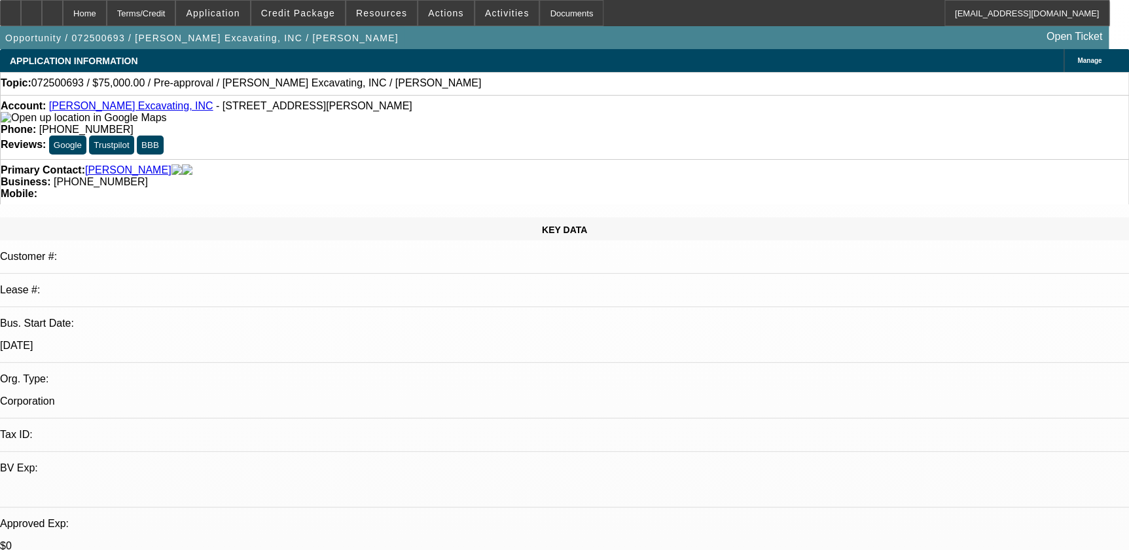
select select "4"
click at [497, 12] on span "Activities" at bounding box center [507, 13] width 44 height 10
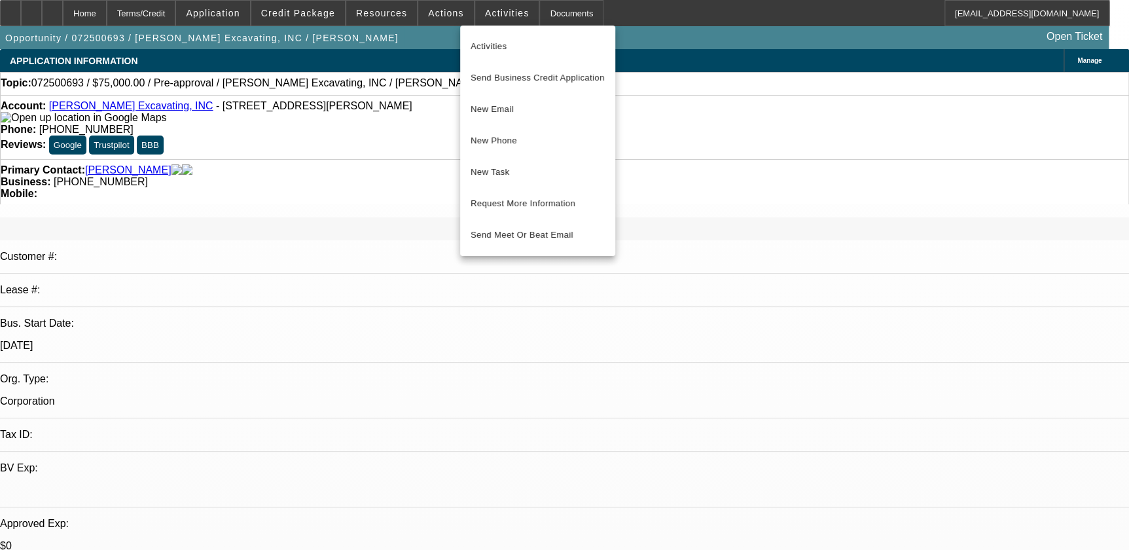
click at [458, 12] on div at bounding box center [564, 275] width 1129 height 550
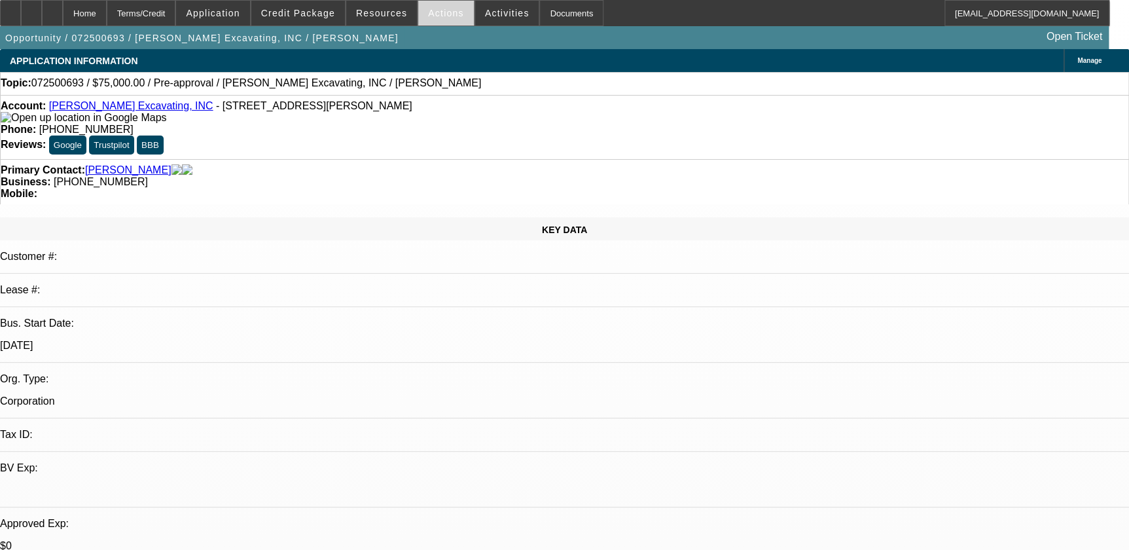
click at [445, 12] on span "Actions" at bounding box center [446, 13] width 36 height 10
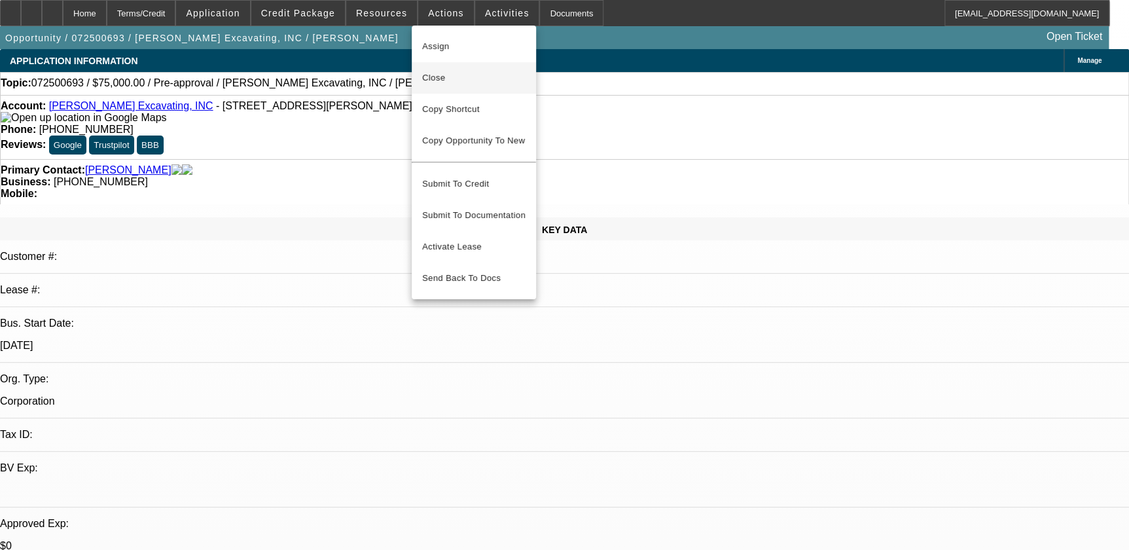
click at [449, 77] on span "Close" at bounding box center [473, 78] width 103 height 16
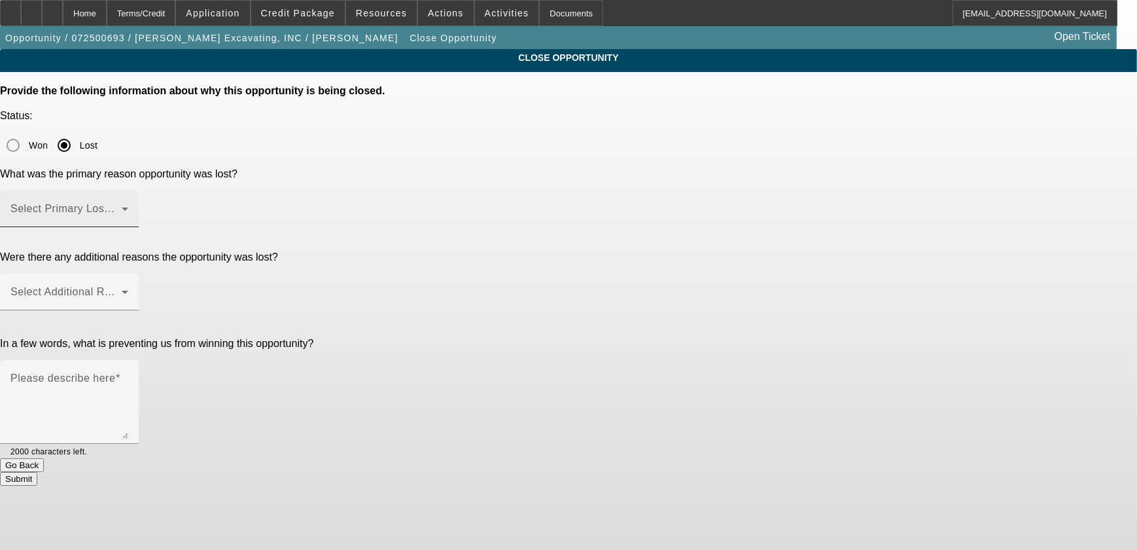
click at [122, 206] on span at bounding box center [65, 214] width 111 height 16
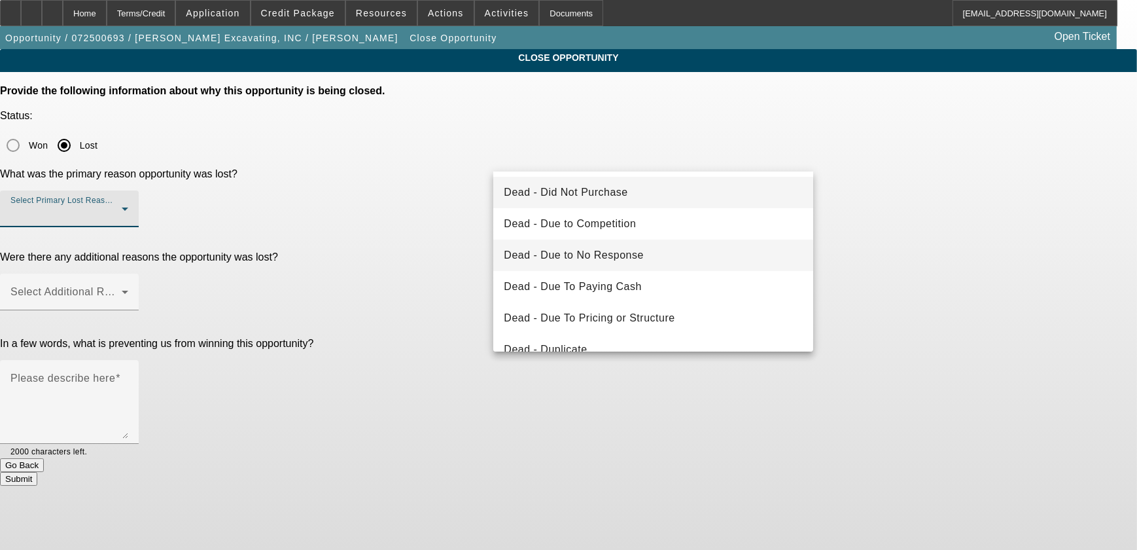
click at [630, 258] on span "Dead - Due to No Response" at bounding box center [574, 255] width 140 height 16
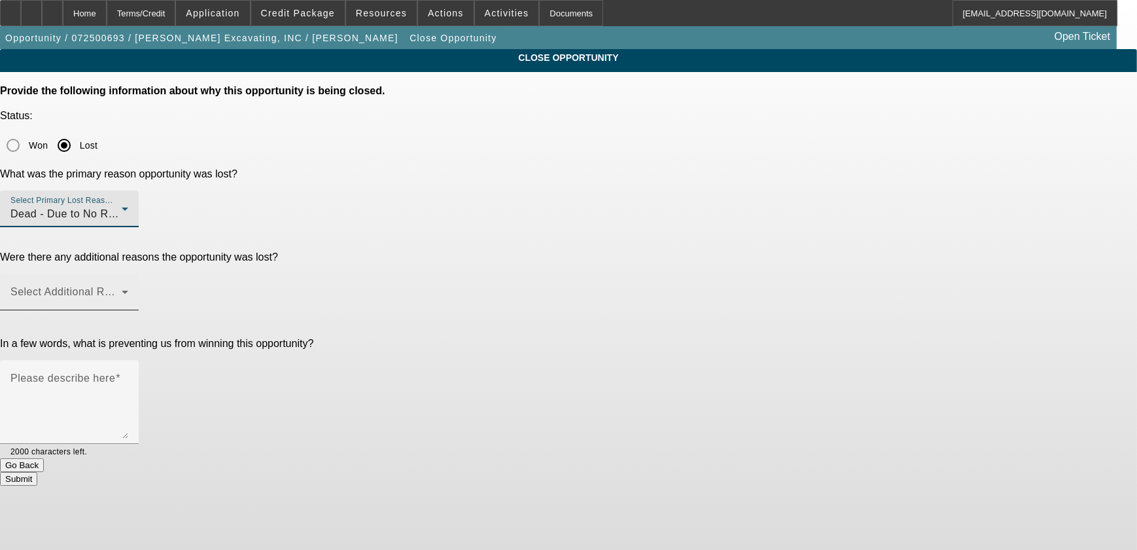
click at [122, 289] on span at bounding box center [65, 297] width 111 height 16
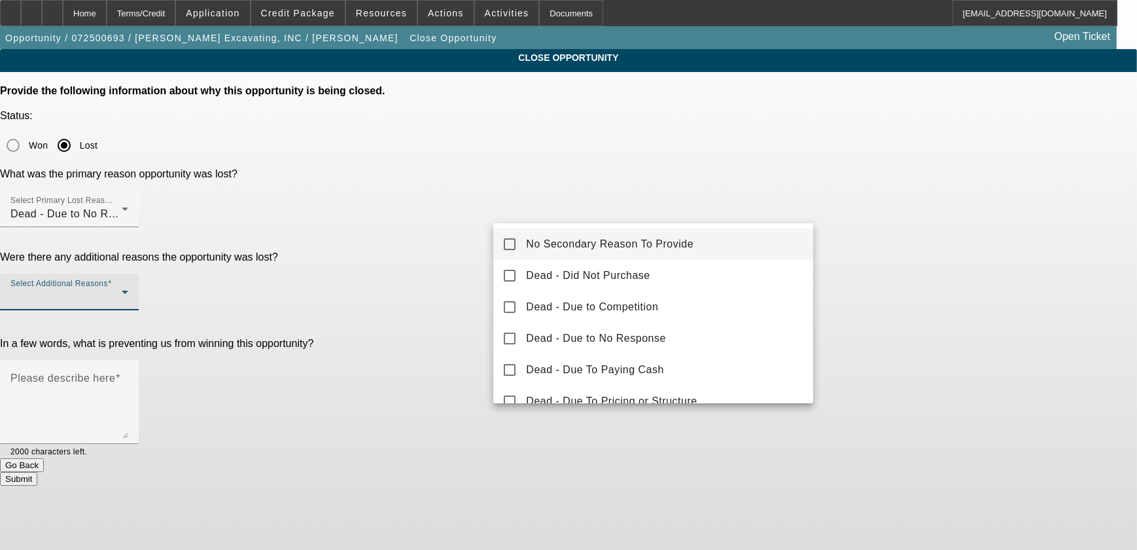
click at [601, 241] on span "No Secondary Reason To Provide" at bounding box center [610, 244] width 168 height 16
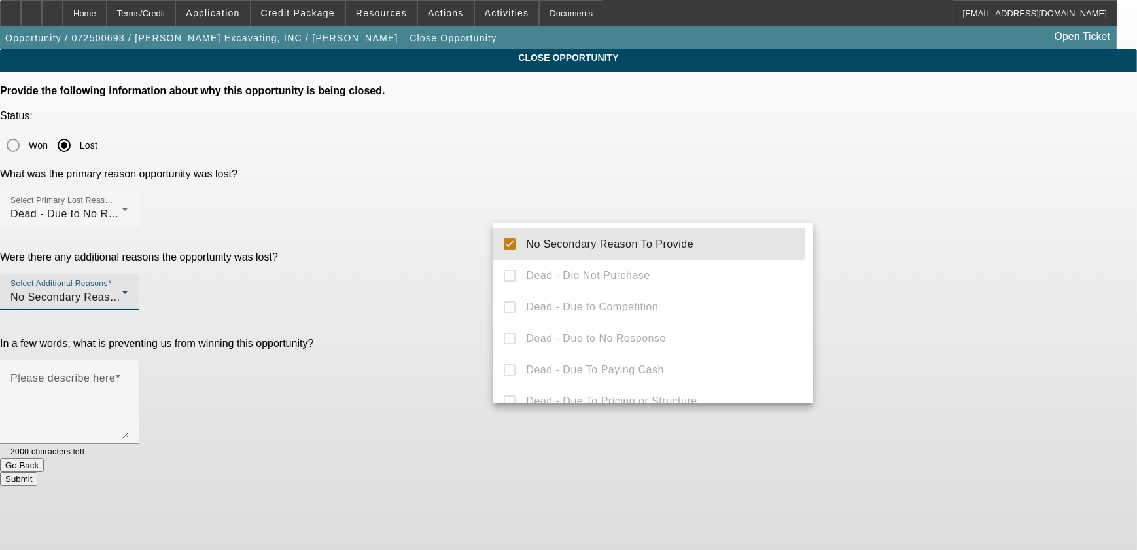
click at [990, 221] on div at bounding box center [568, 275] width 1137 height 550
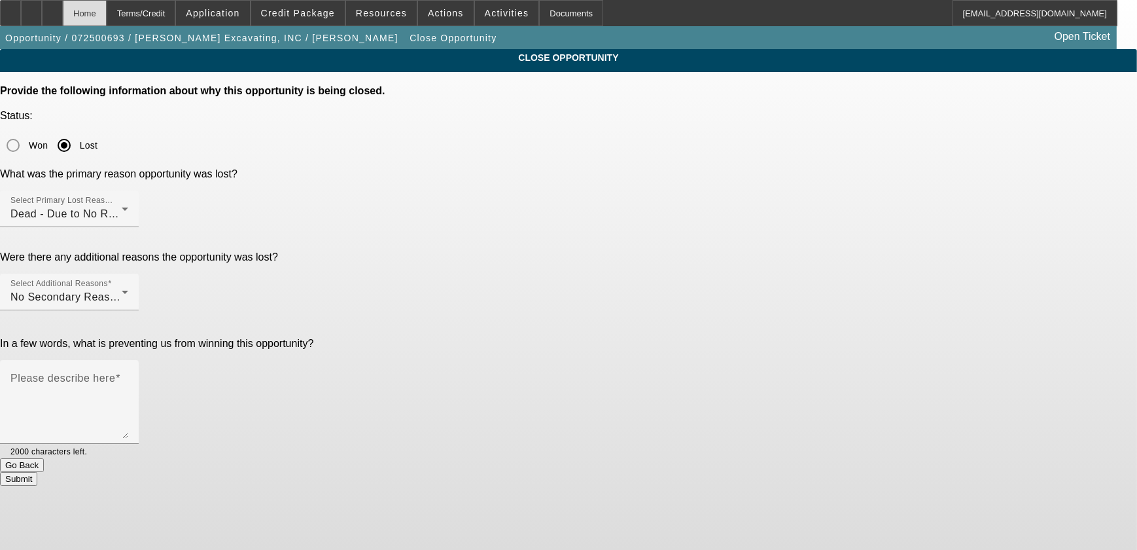
click at [107, 3] on div "Home" at bounding box center [85, 13] width 44 height 26
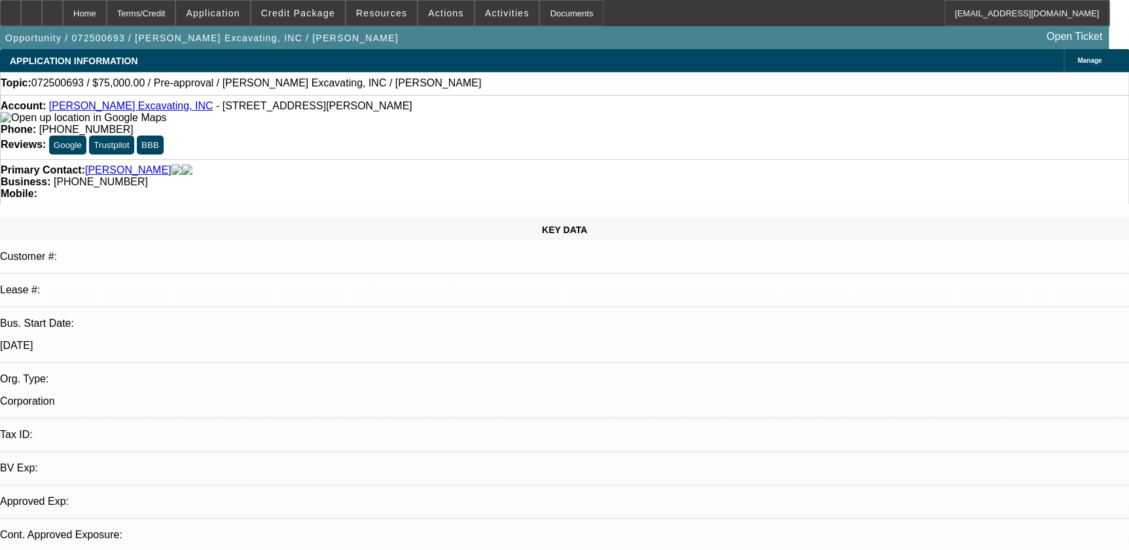
select select "0"
select select "2"
select select "0.1"
select select "4"
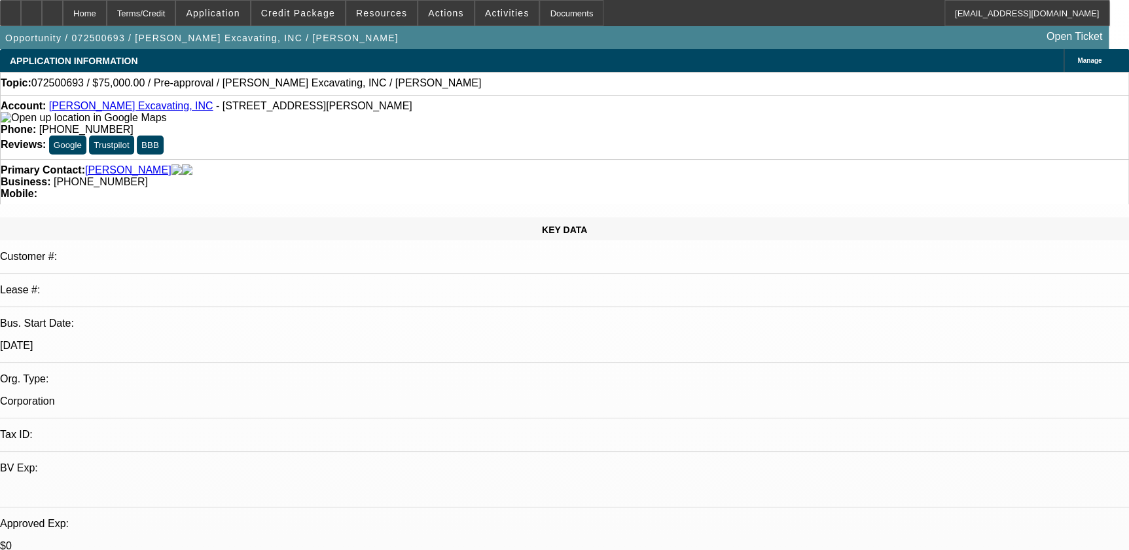
click at [103, 111] on link "[PERSON_NAME] Excavating, INC" at bounding box center [131, 105] width 164 height 11
click at [443, 18] on span at bounding box center [446, 12] width 56 height 31
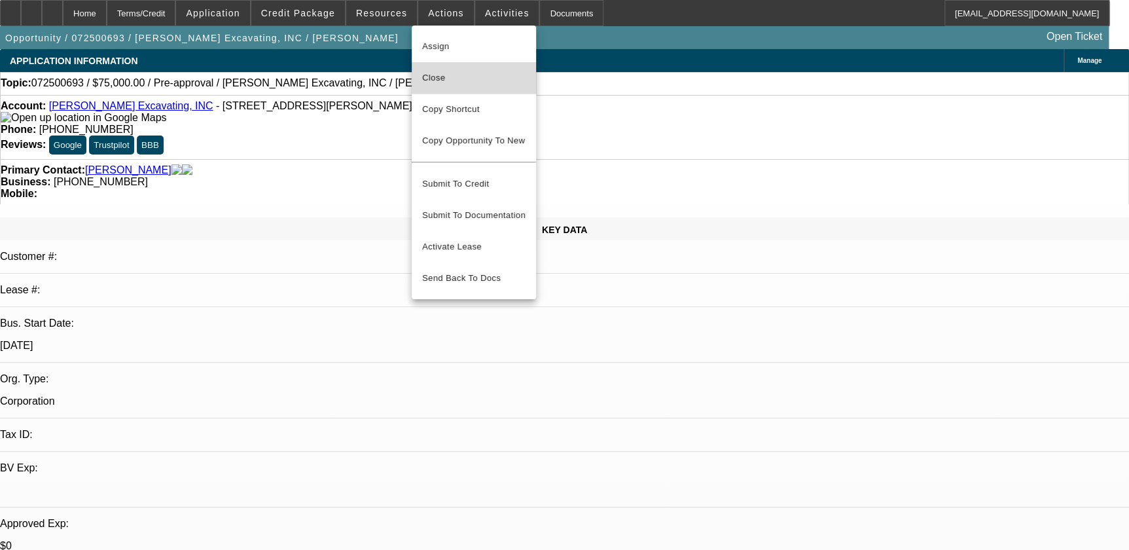
click at [483, 82] on span "Close" at bounding box center [473, 78] width 103 height 16
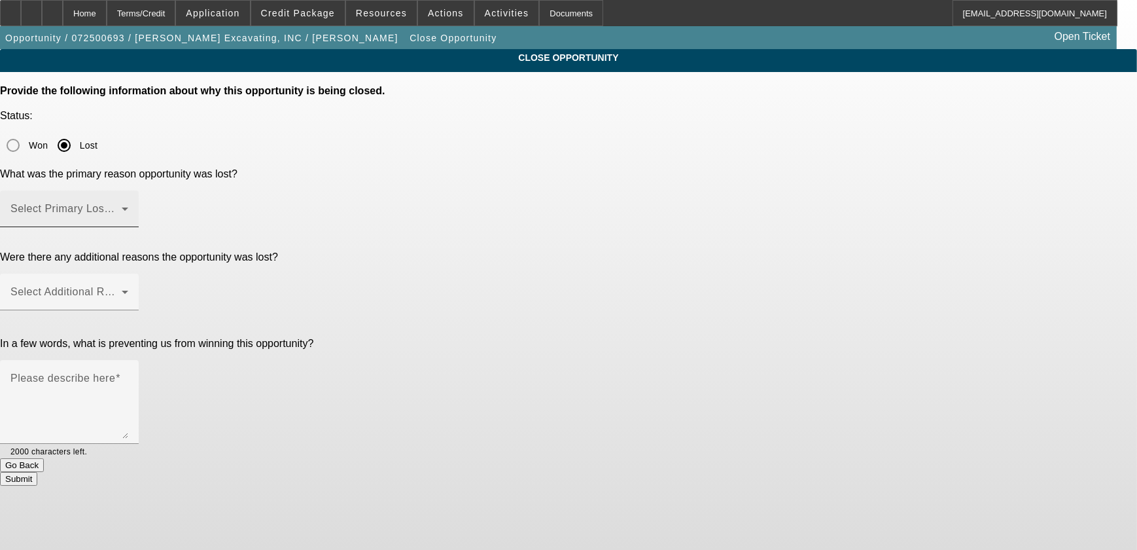
click at [128, 190] on div "Select Primary Lost Reason" at bounding box center [69, 208] width 118 height 37
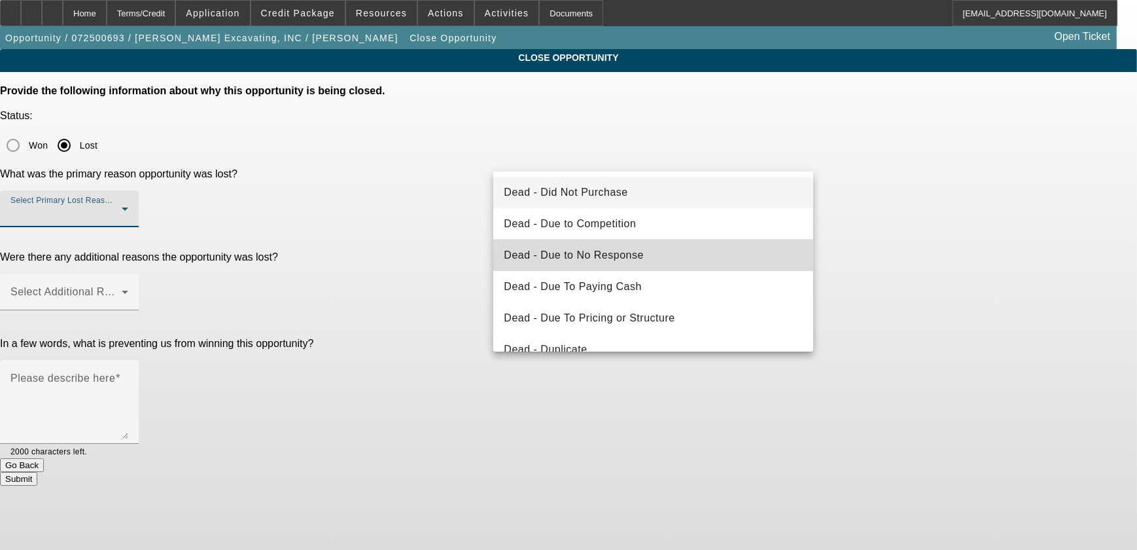
click at [660, 255] on mat-option "Dead - Due to No Response" at bounding box center [653, 255] width 320 height 31
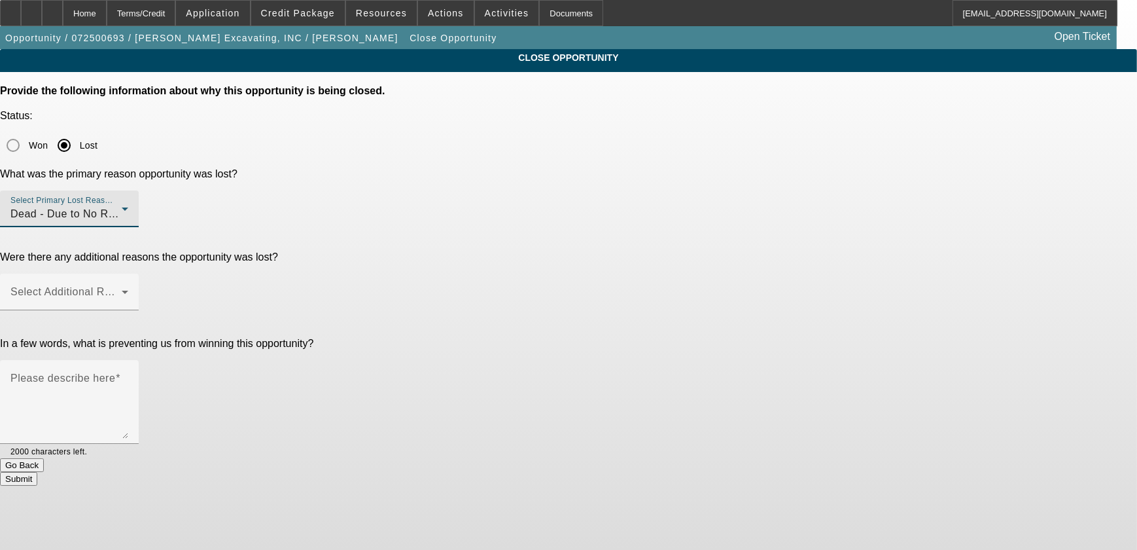
click at [139, 310] on div at bounding box center [69, 317] width 139 height 14
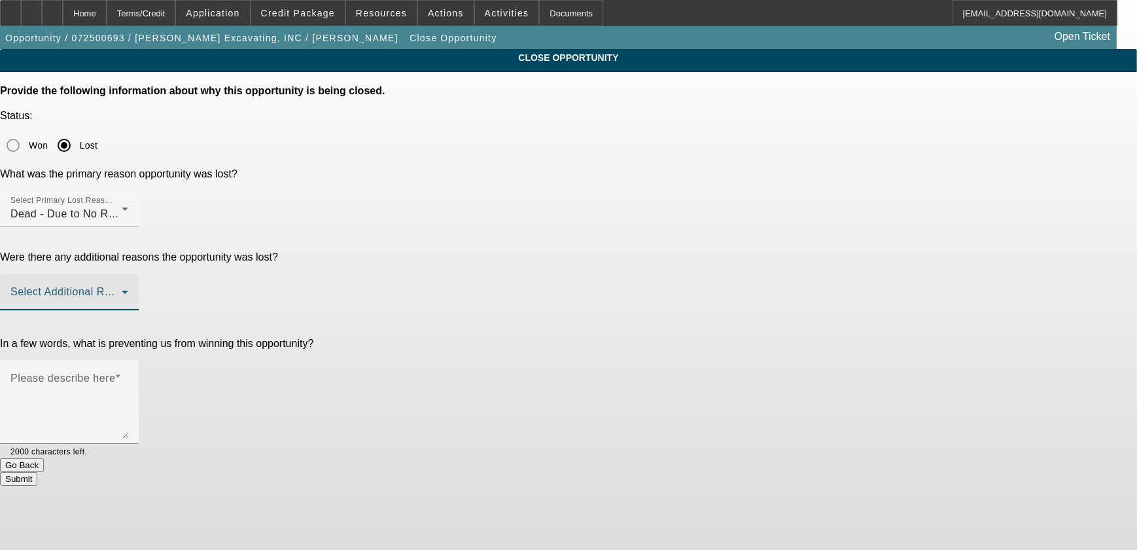
click at [122, 289] on span at bounding box center [65, 297] width 111 height 16
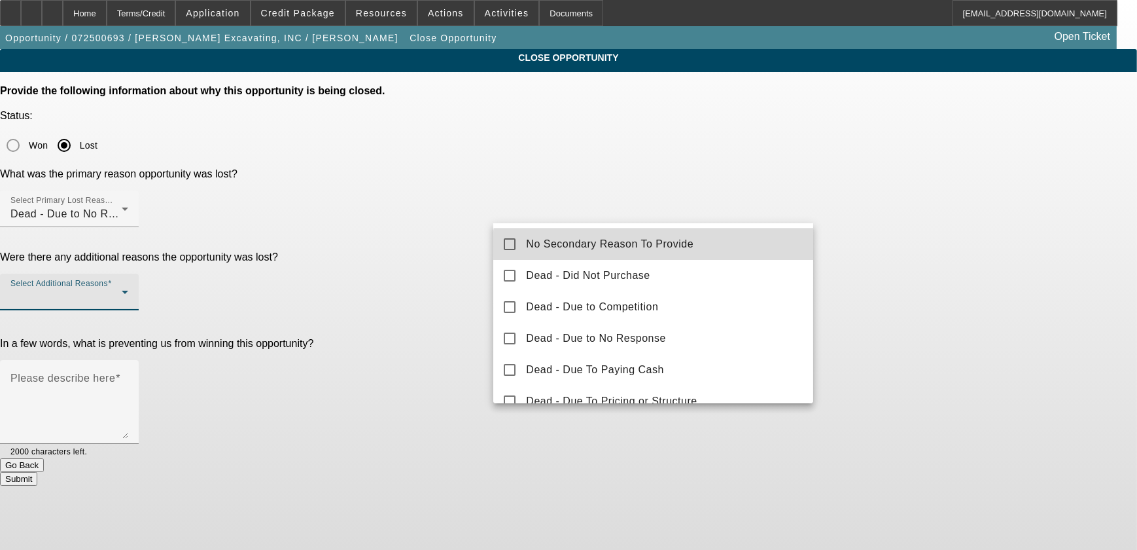
click at [656, 246] on span "No Secondary Reason To Provide" at bounding box center [610, 244] width 168 height 16
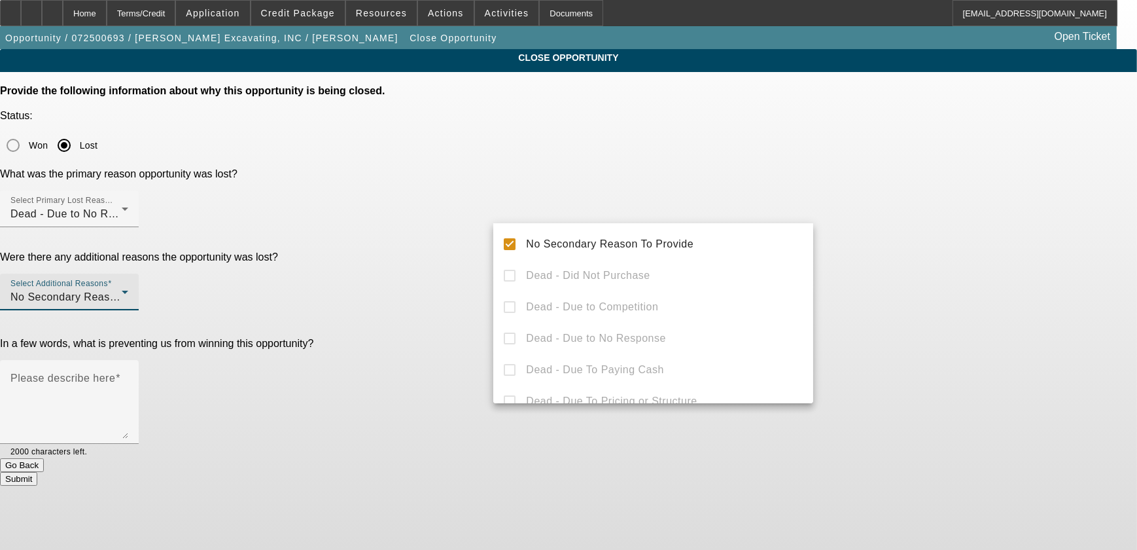
click at [852, 251] on div at bounding box center [568, 275] width 1137 height 550
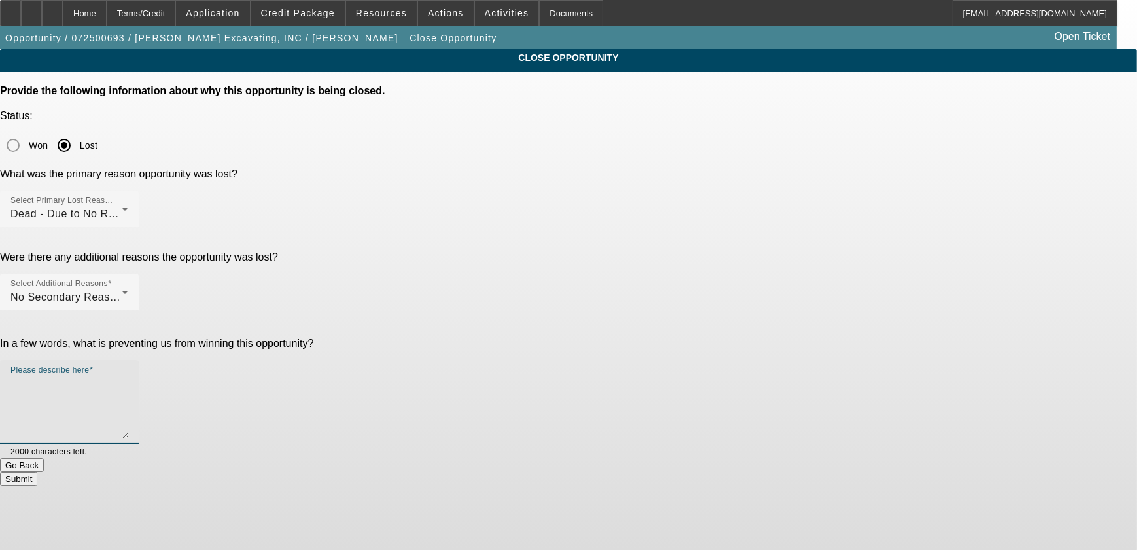
click at [128, 376] on textarea "Please describe here" at bounding box center [69, 407] width 118 height 63
type textarea "No response"
click at [37, 472] on button "Submit" at bounding box center [18, 479] width 37 height 14
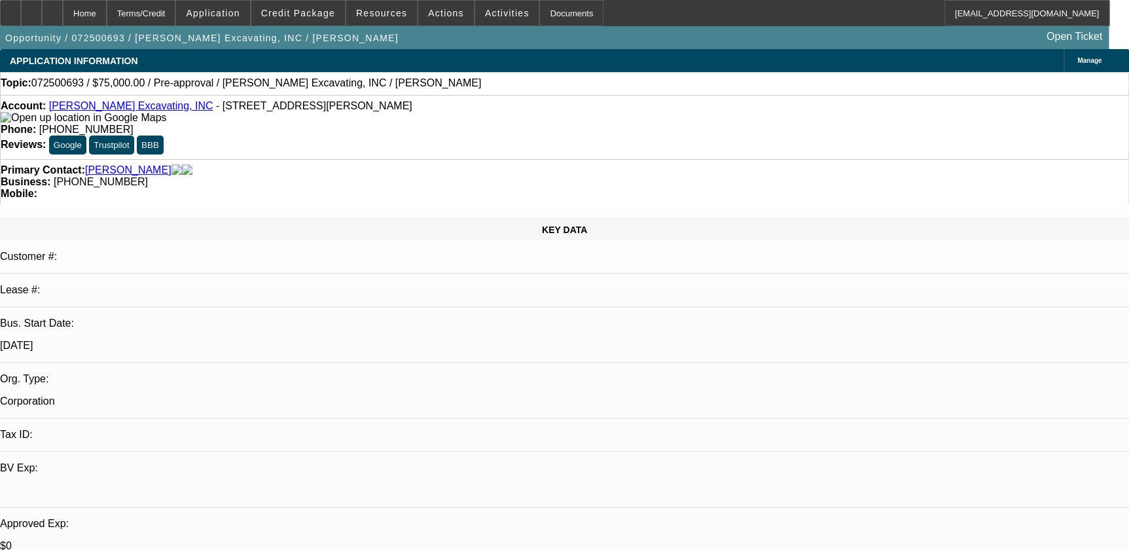
select select "0"
select select "2"
select select "0.1"
select select "4"
